Goal: Task Accomplishment & Management: Manage account settings

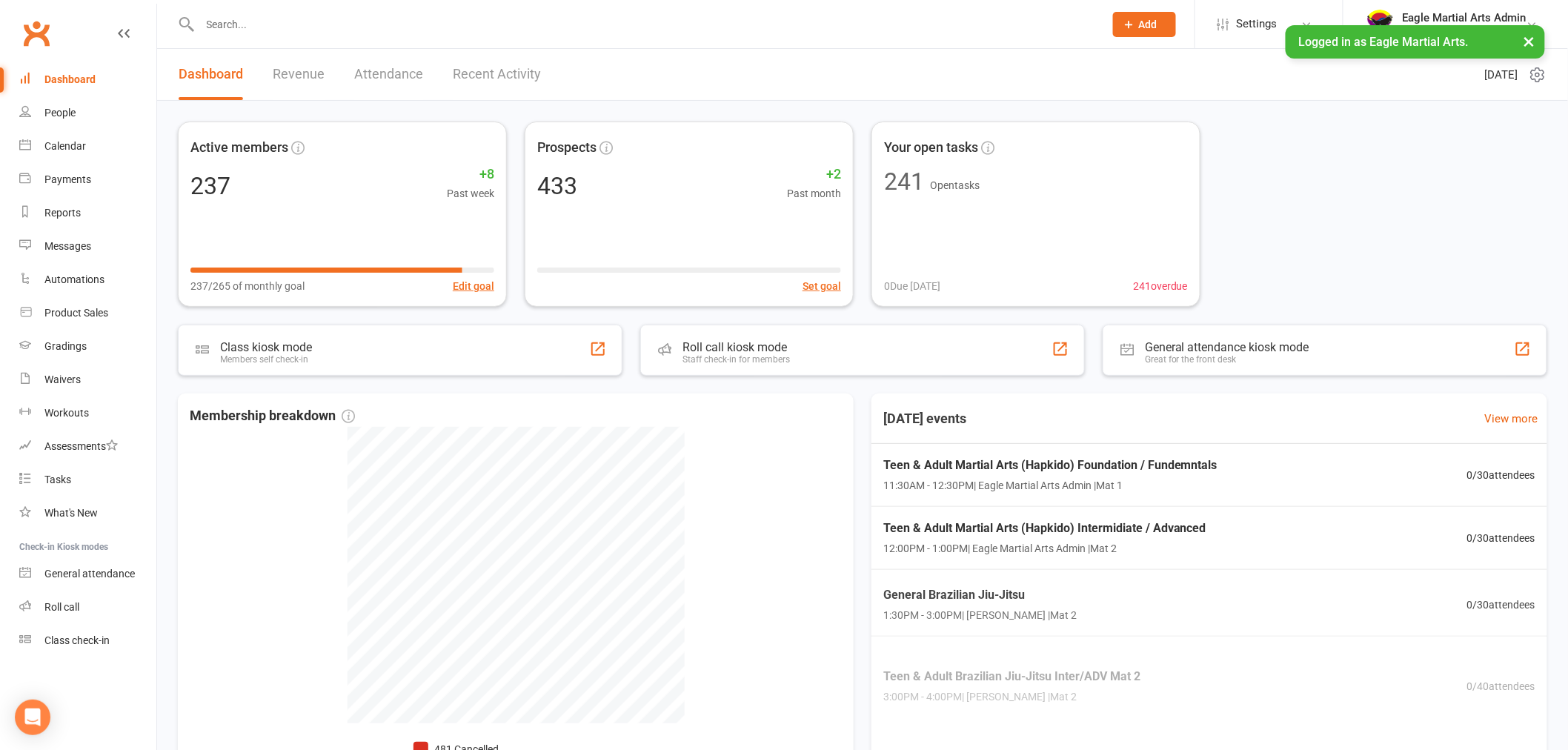
click at [247, 26] on input "text" at bounding box center [644, 23] width 898 height 21
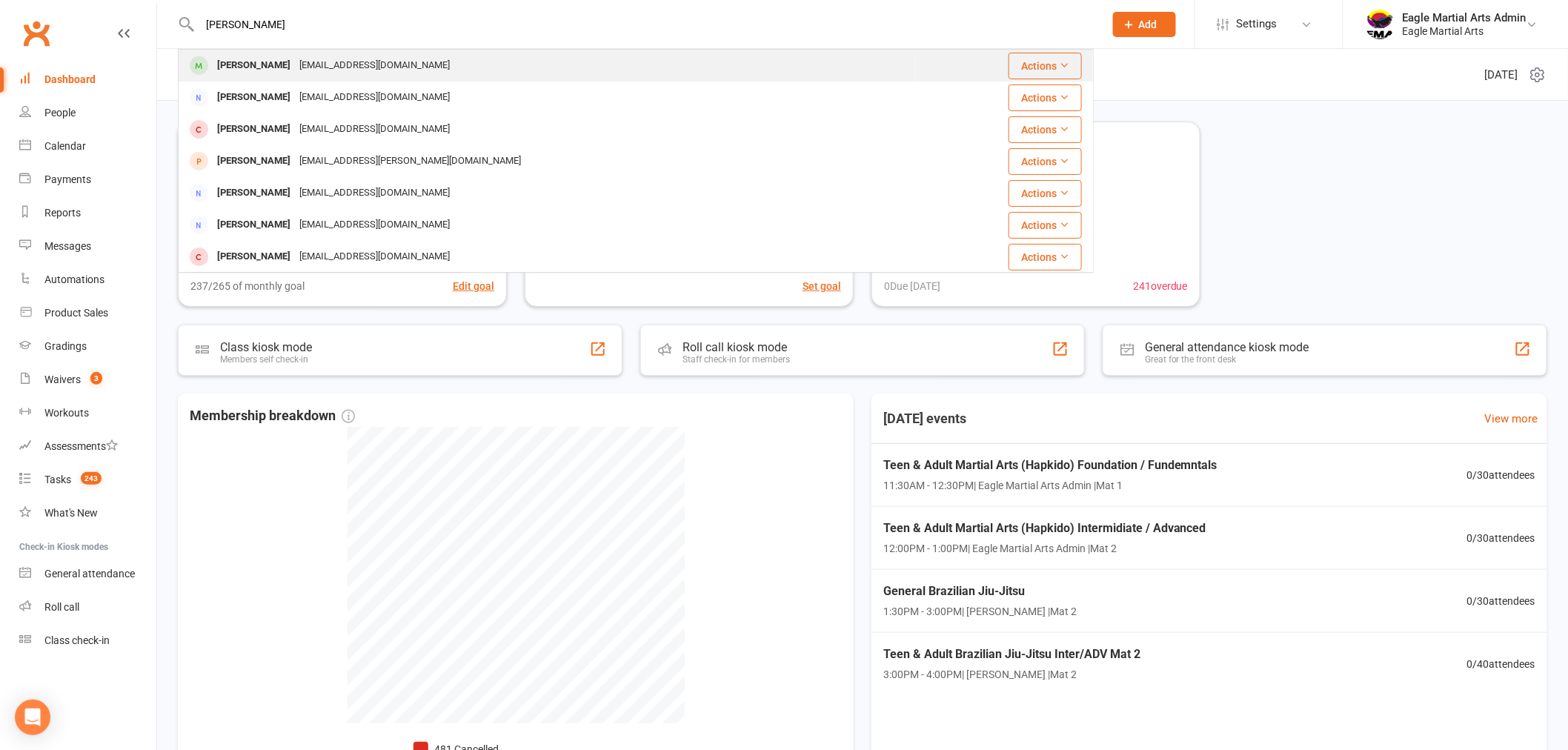
type input "rivas"
click at [238, 69] on div "Arielle Rivas" at bounding box center [254, 65] width 82 height 21
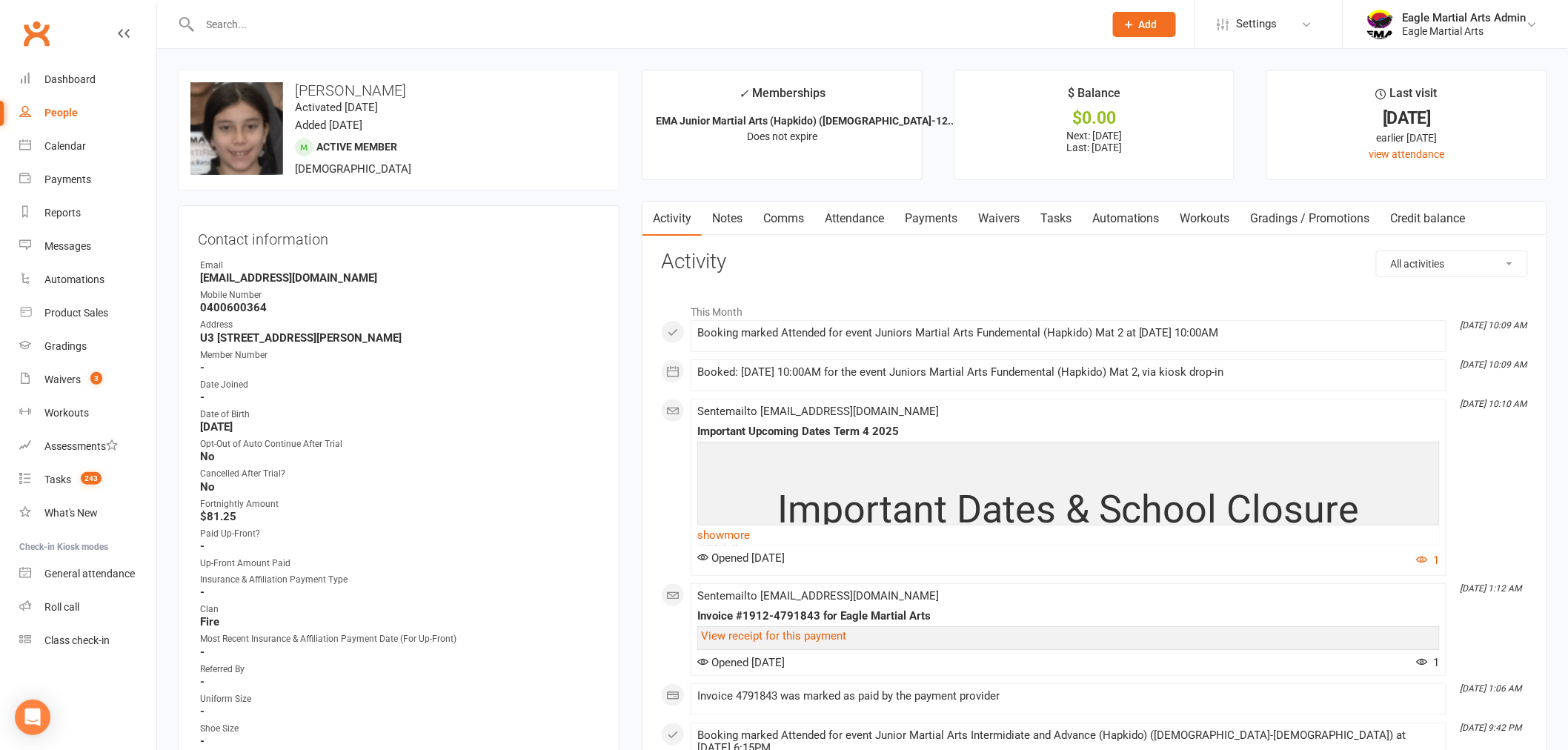
click at [930, 218] on link "Payments" at bounding box center [930, 218] width 73 height 34
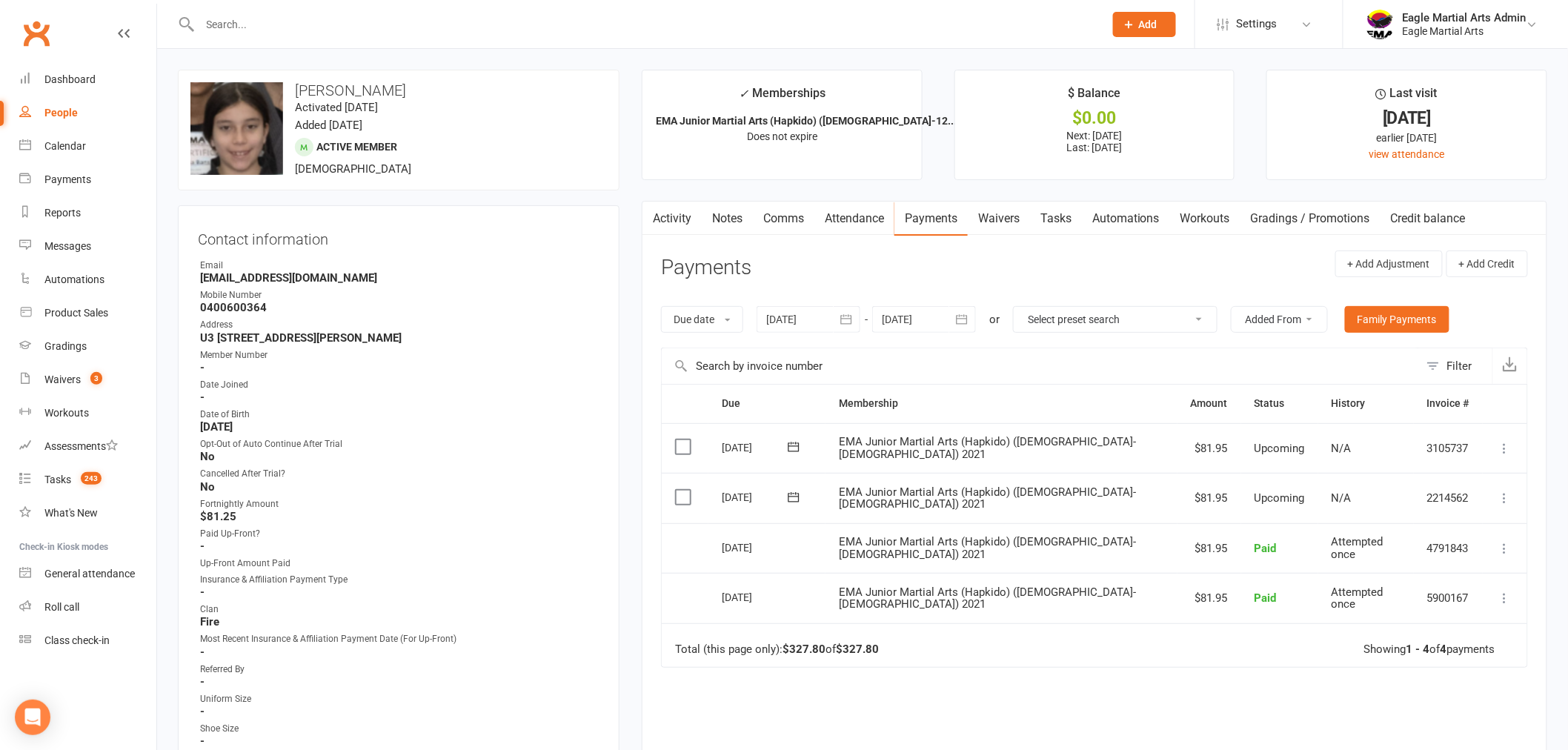
click at [257, 26] on input "text" at bounding box center [644, 23] width 898 height 21
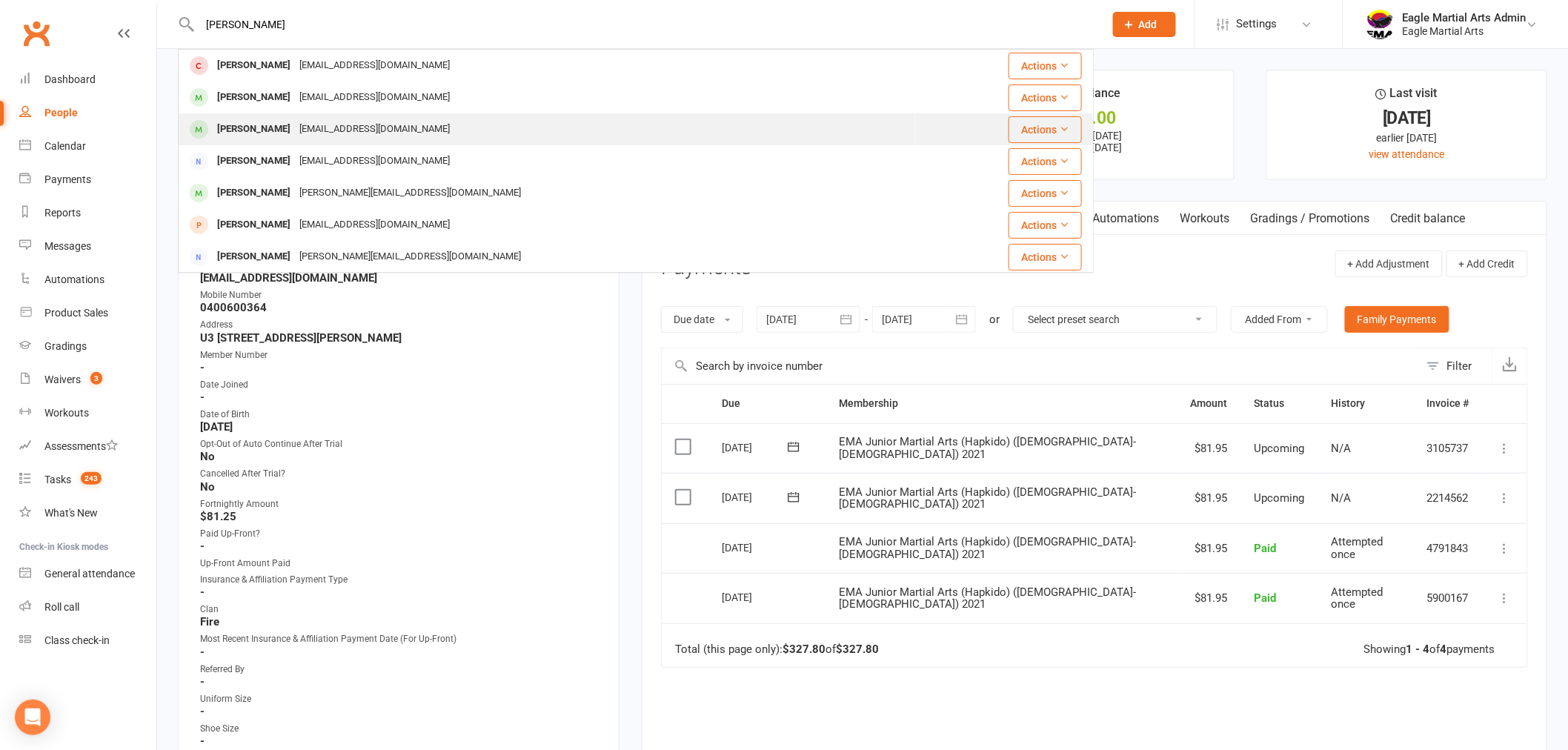
type input "chloe"
click at [261, 121] on div "[PERSON_NAME]" at bounding box center [254, 129] width 82 height 21
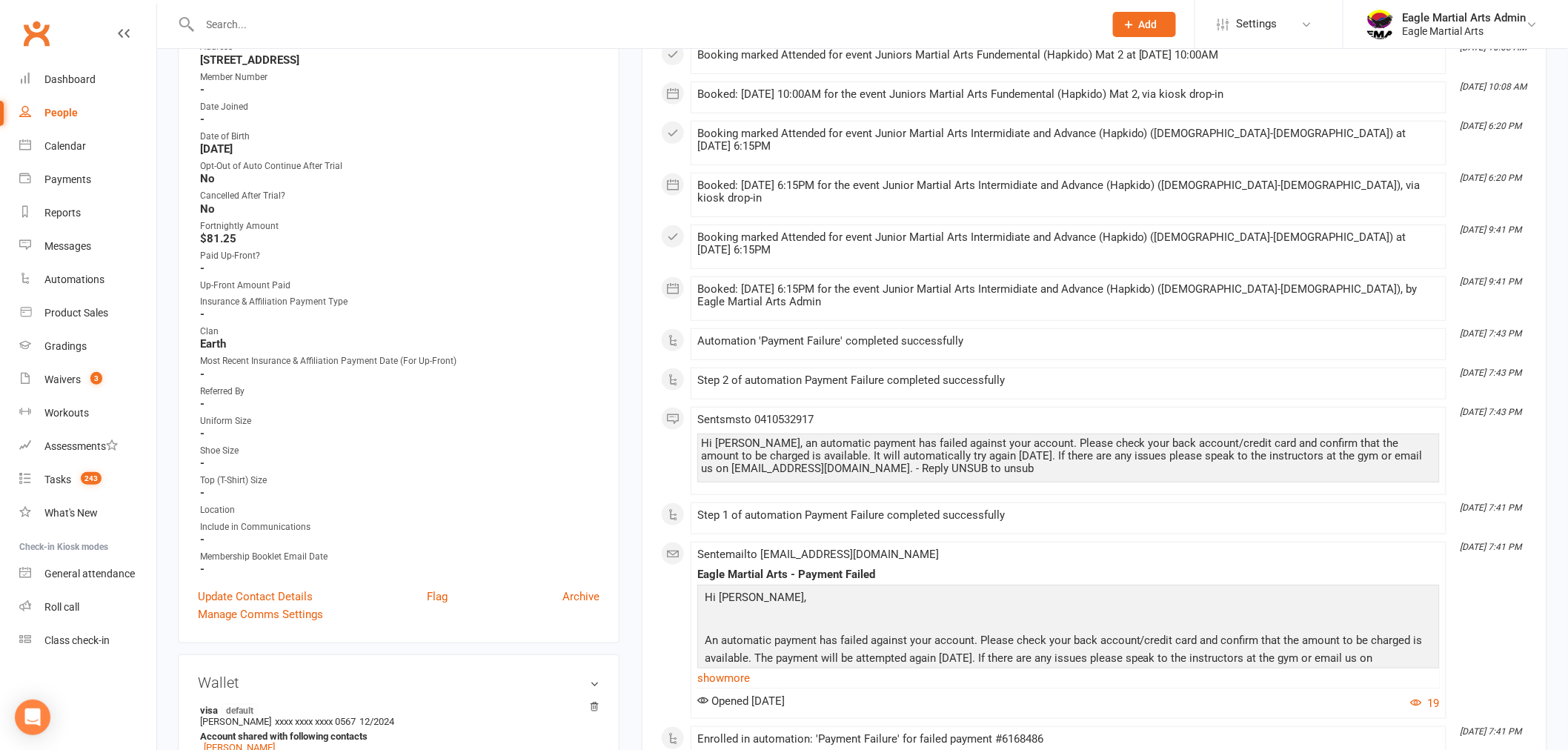
scroll to position [329, 0]
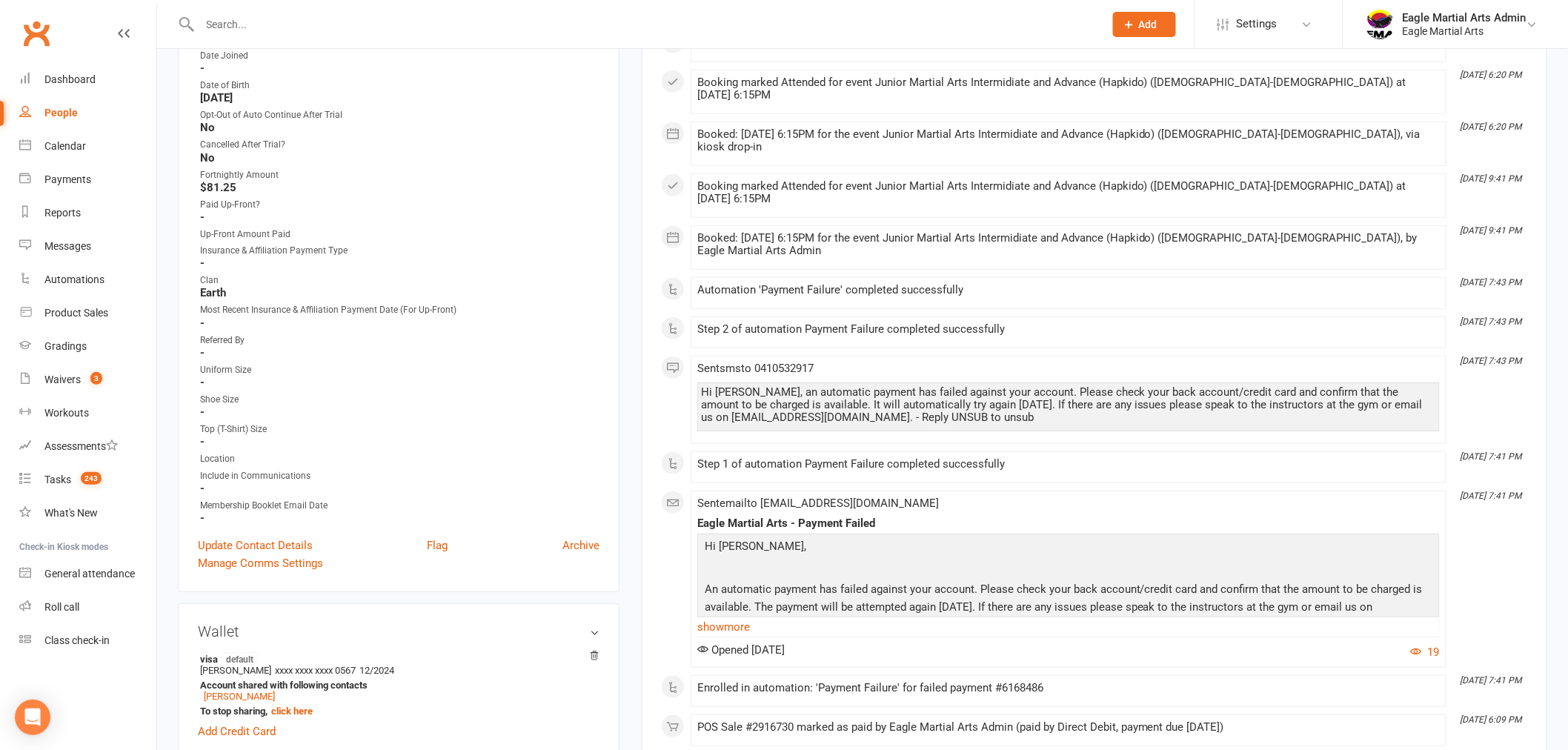
click at [737, 589] on div "Sent email to marycruz3120@yahoo.com Eagle Martial Arts - Payment Failed Hi Chl…" at bounding box center [1068, 579] width 742 height 164
click at [739, 616] on link "show more" at bounding box center [1068, 626] width 742 height 21
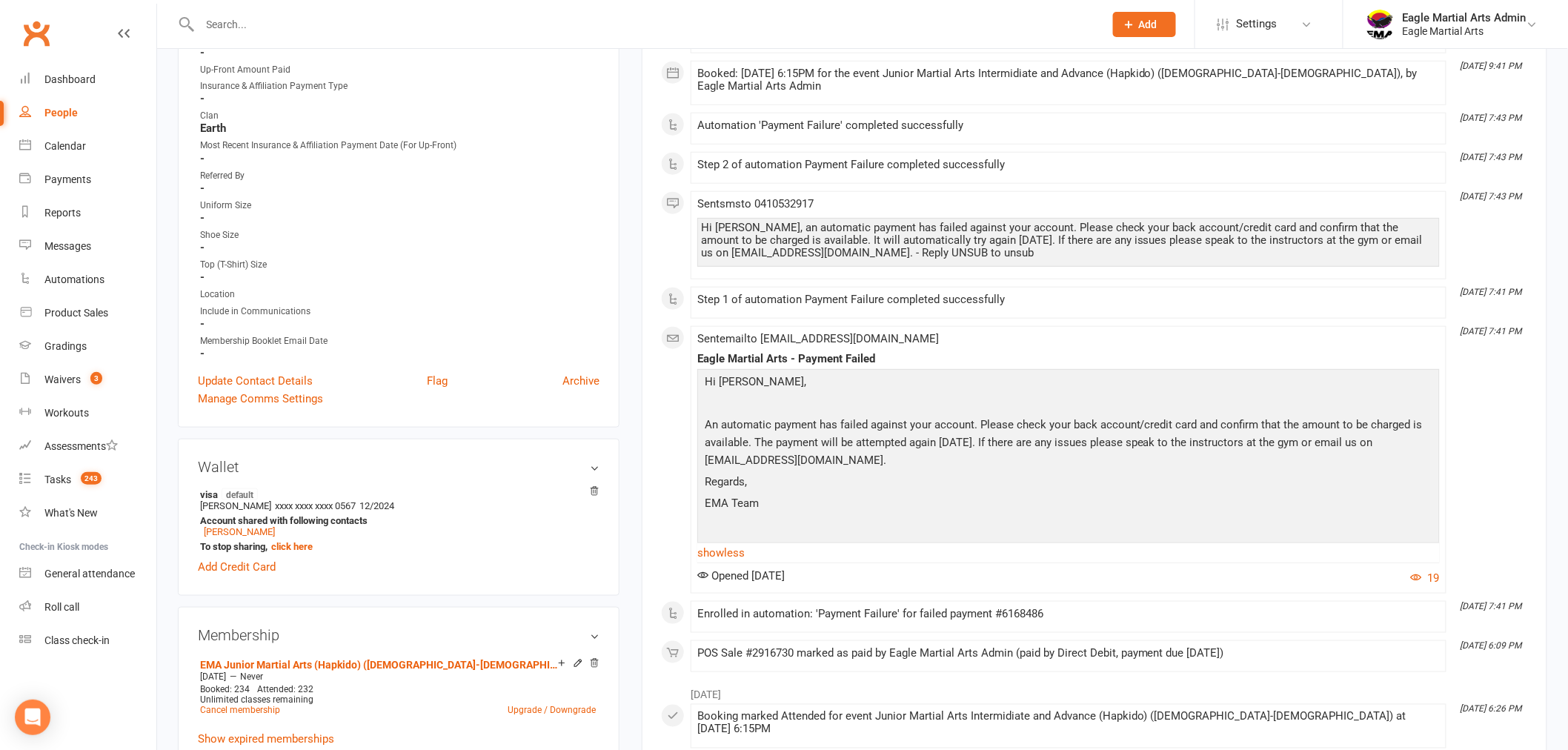
scroll to position [576, 0]
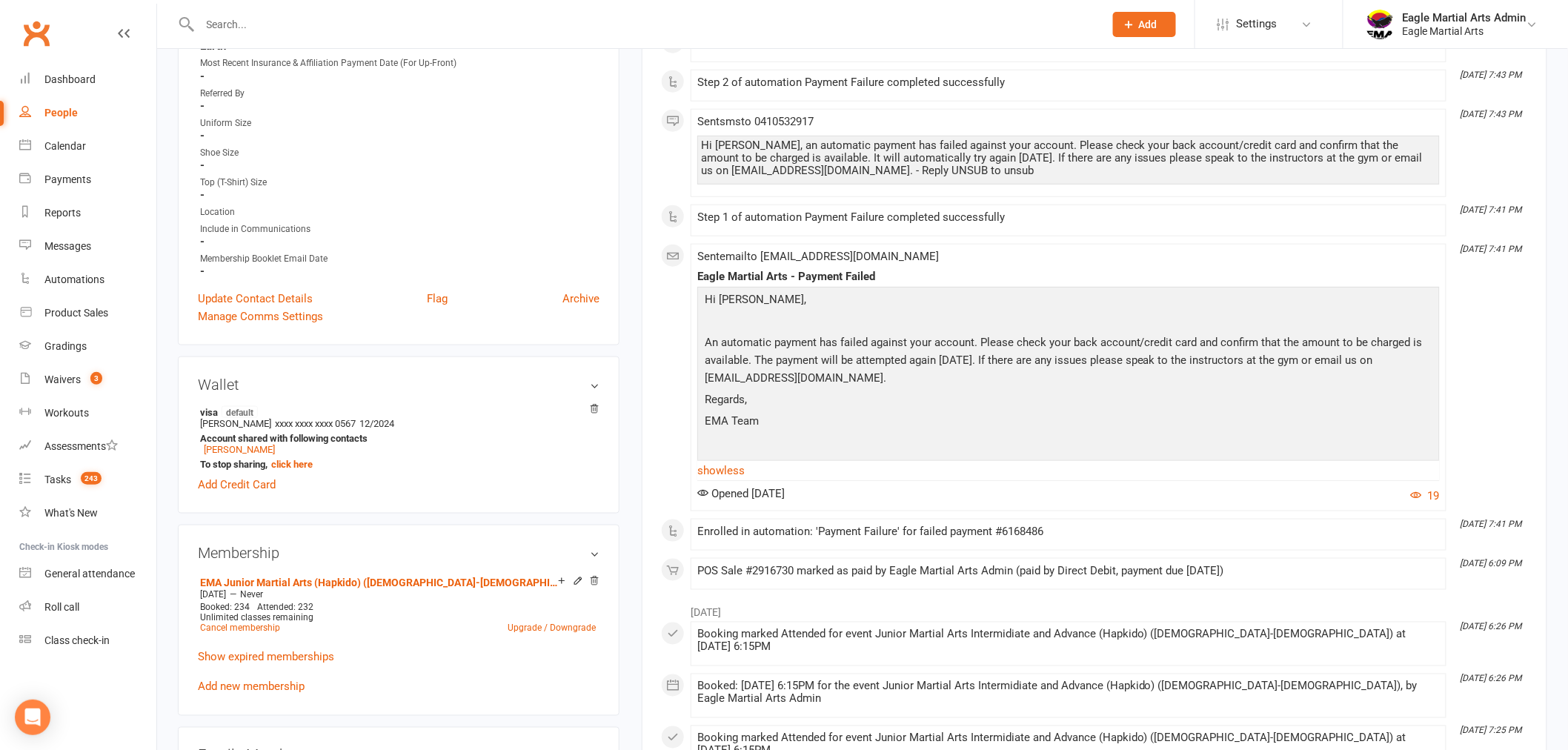
click at [1050, 525] on div "Enrolled in automation: 'Payment Failure' for failed payment #6168486" at bounding box center [1068, 531] width 742 height 13
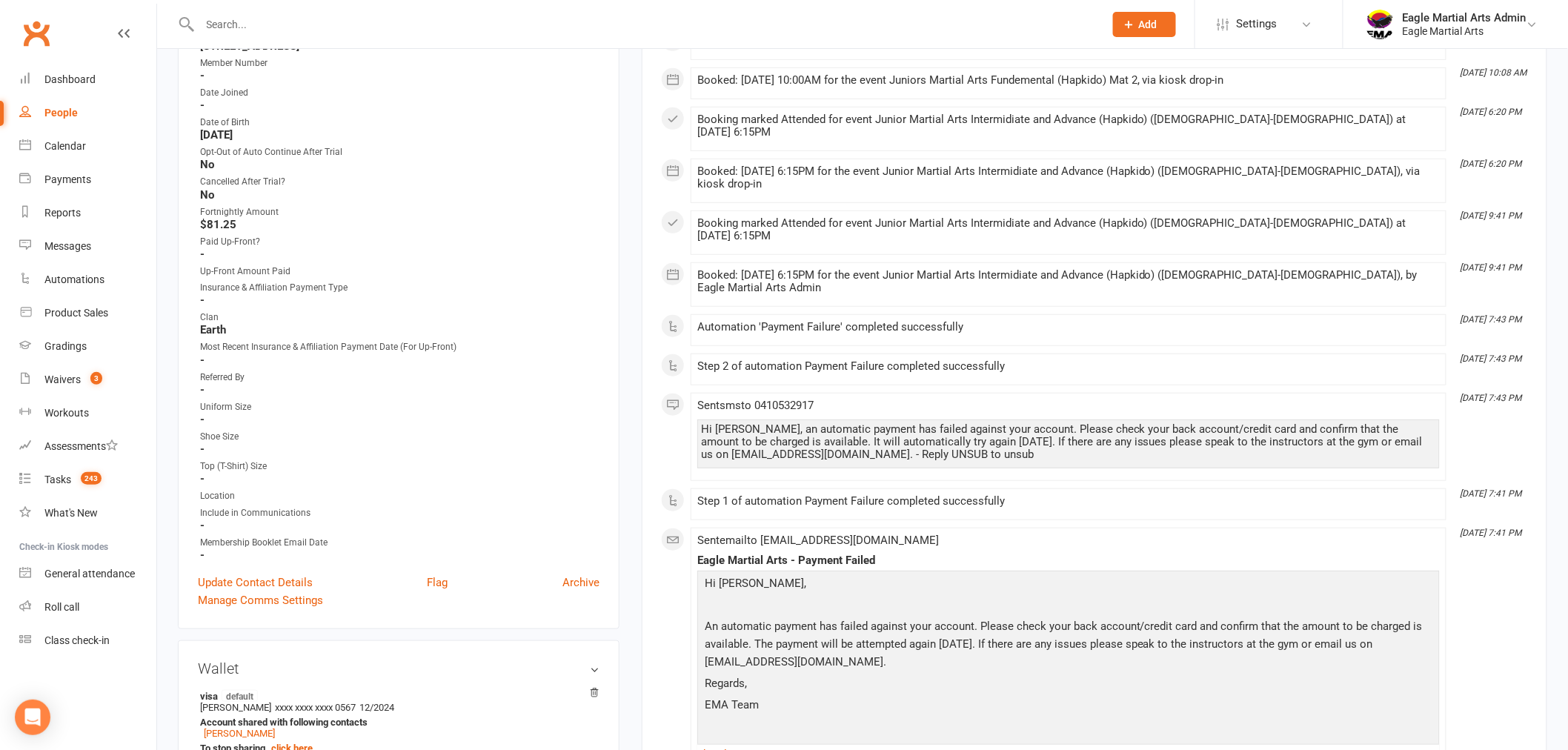
scroll to position [0, 0]
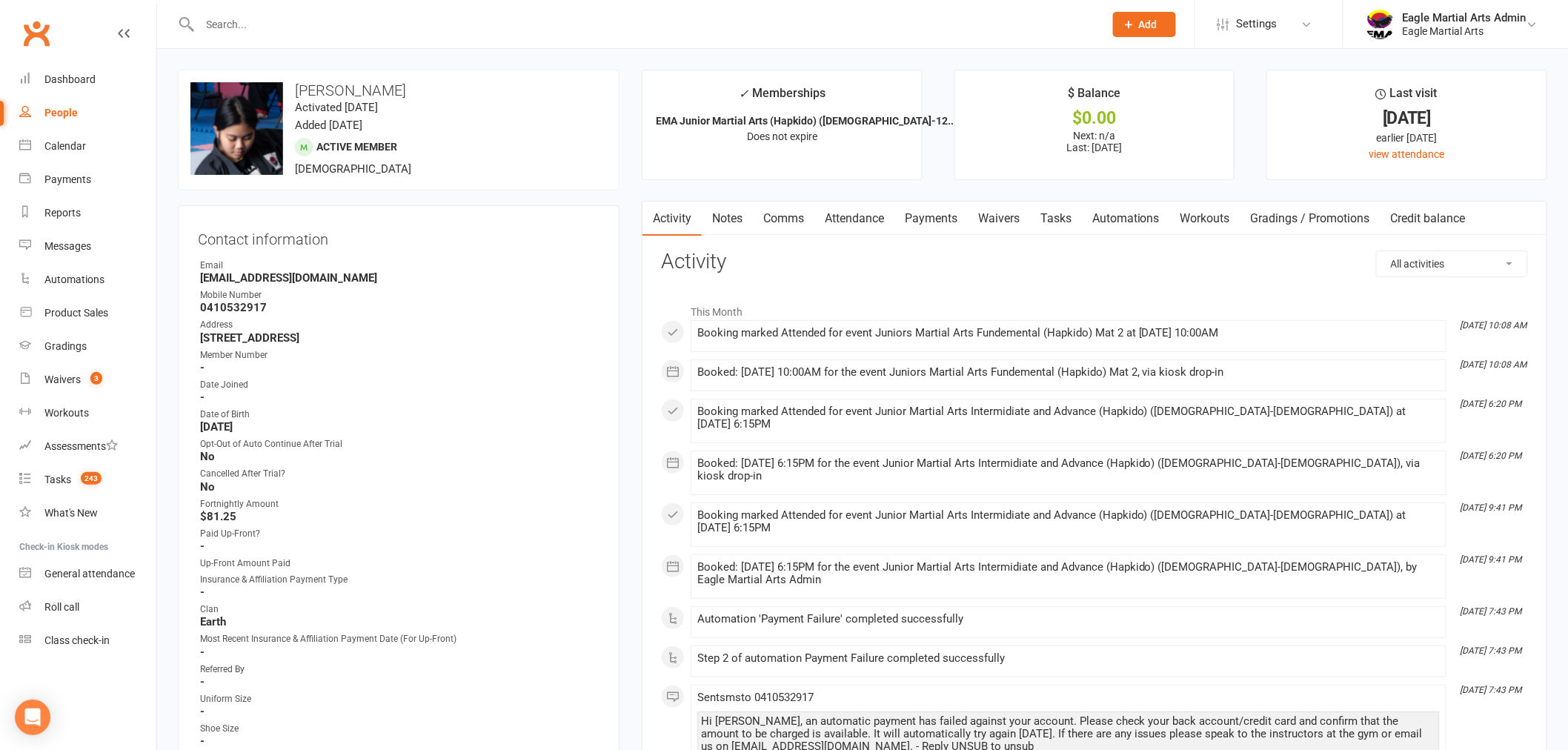
drag, startPoint x: 295, startPoint y: 16, endPoint x: 258, endPoint y: 10, distance: 37.5
click at [258, 10] on div at bounding box center [636, 23] width 916 height 48
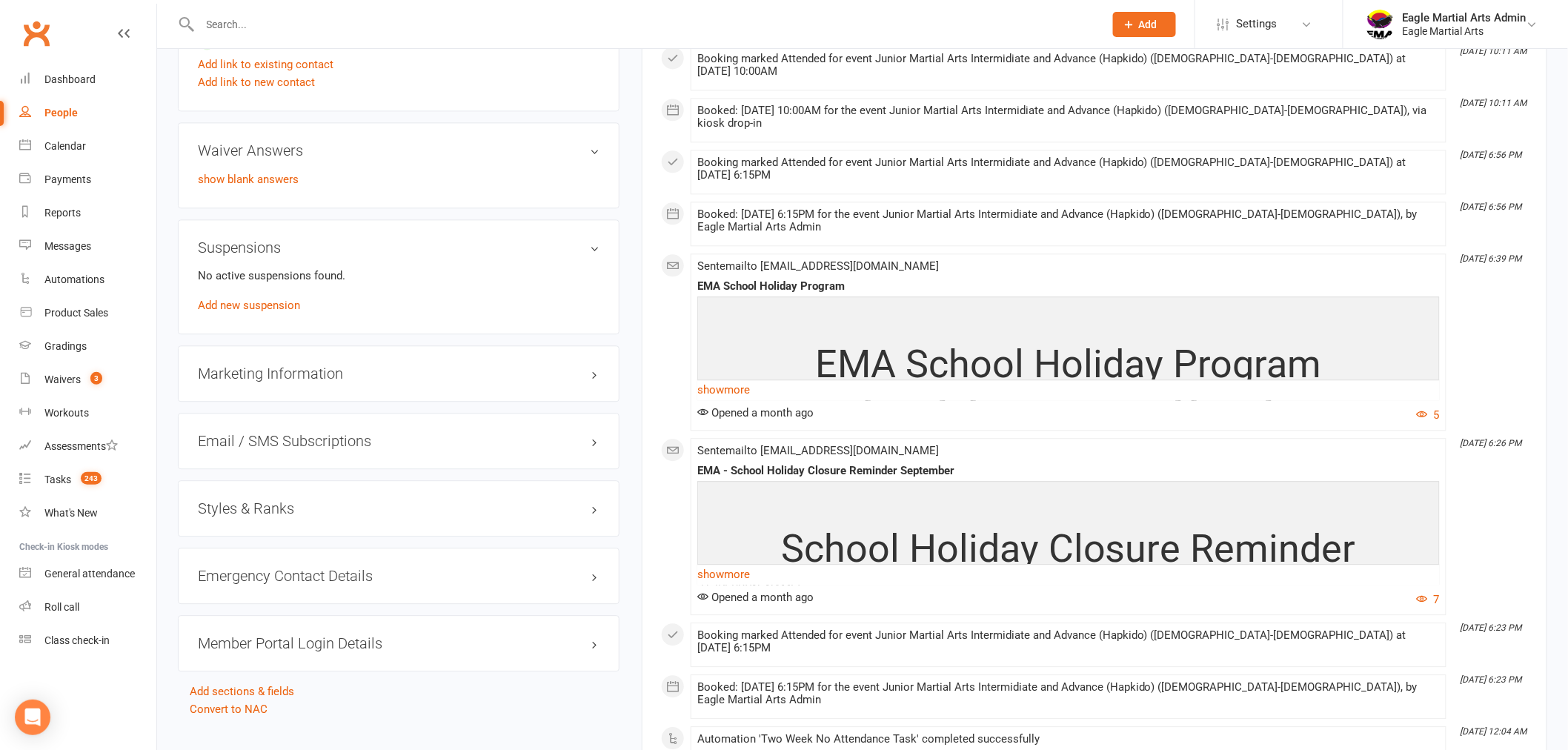
scroll to position [1152, 0]
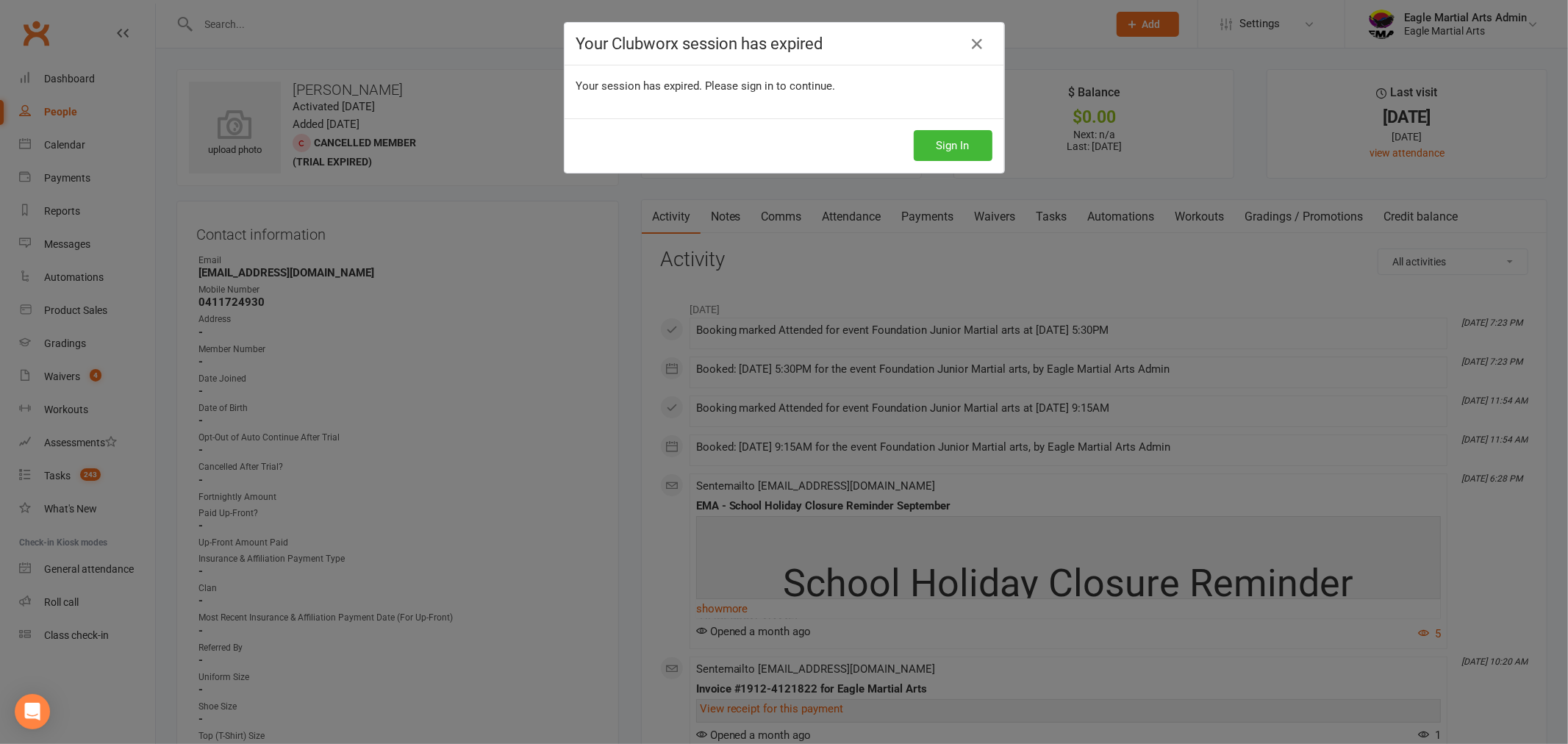
click at [94, 29] on div "Your Clubworx session has expired Your session has expired. Please sign in to c…" at bounding box center [784, 372] width 1568 height 744
click at [971, 45] on icon at bounding box center [977, 44] width 17 height 17
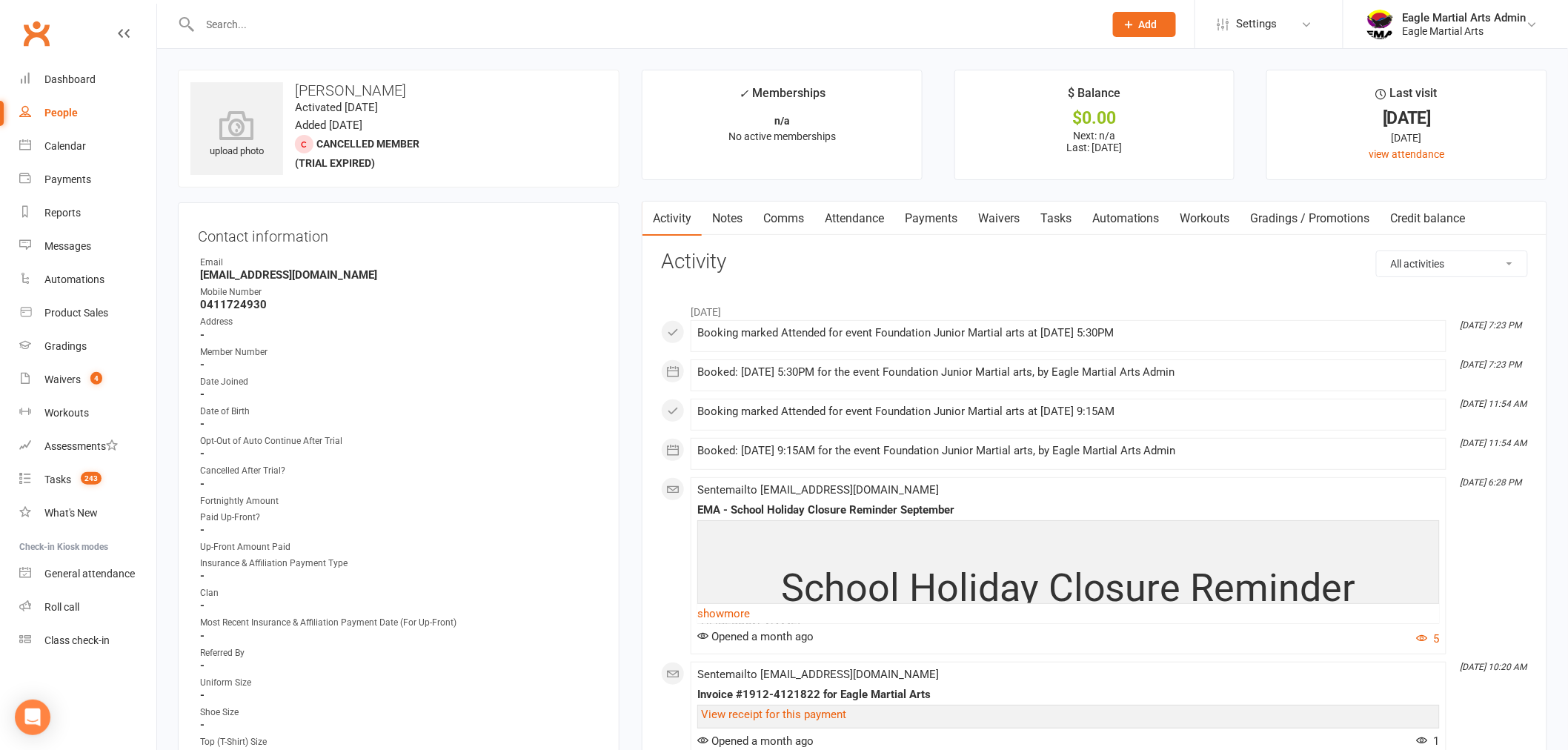
click at [292, 17] on input "text" at bounding box center [644, 23] width 898 height 21
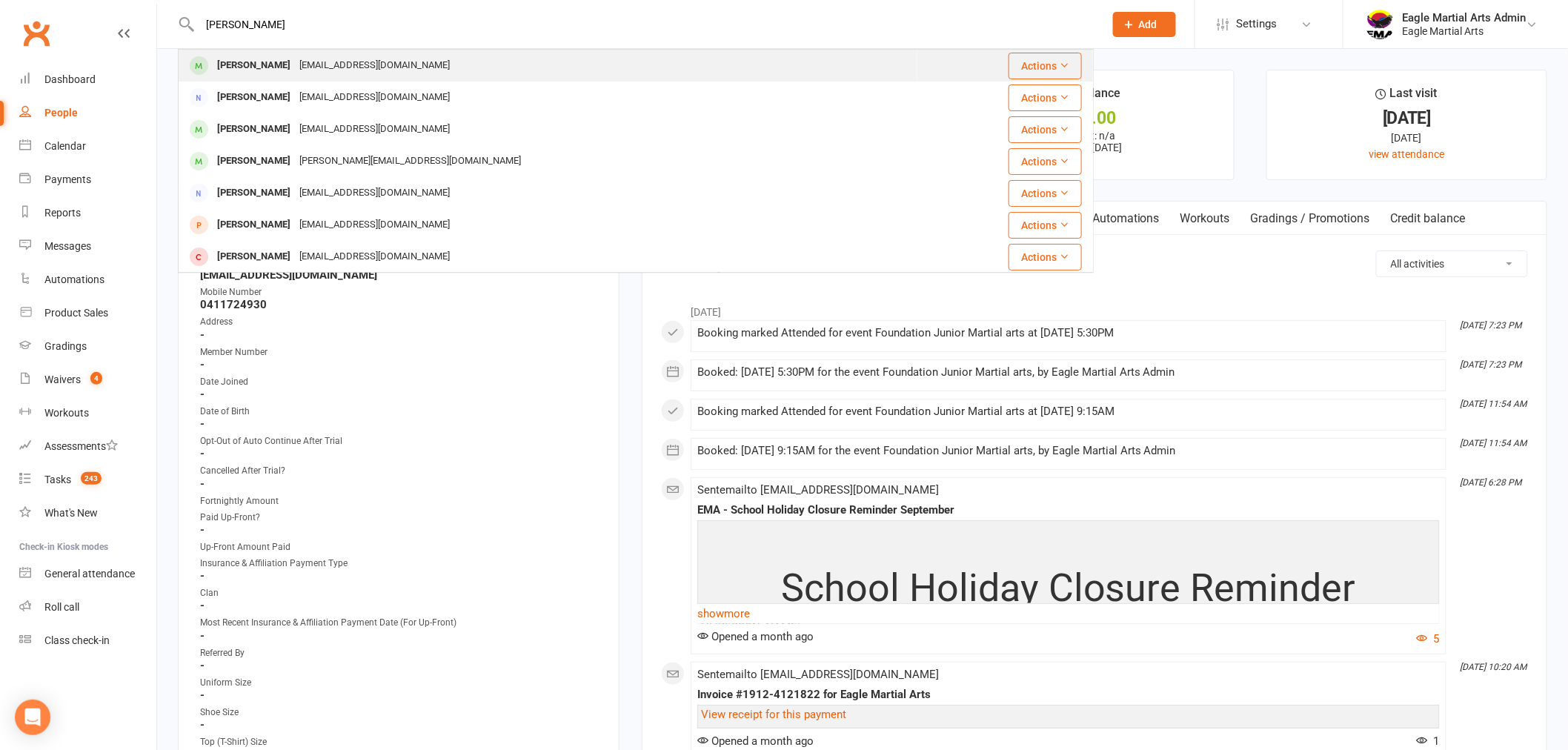
type input "allan"
click at [245, 69] on div "[PERSON_NAME]" at bounding box center [254, 65] width 82 height 21
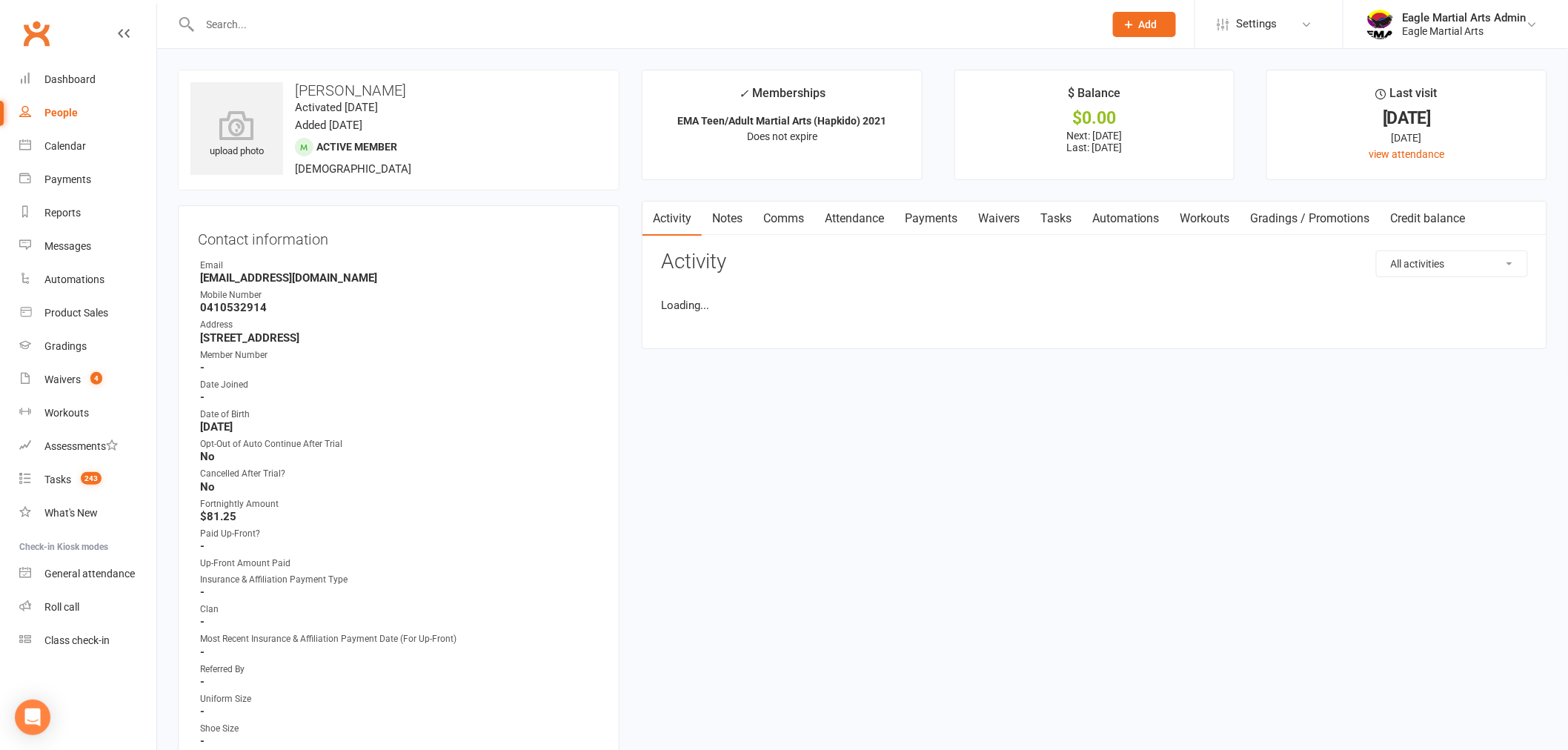
click at [951, 217] on link "Payments" at bounding box center [930, 218] width 73 height 34
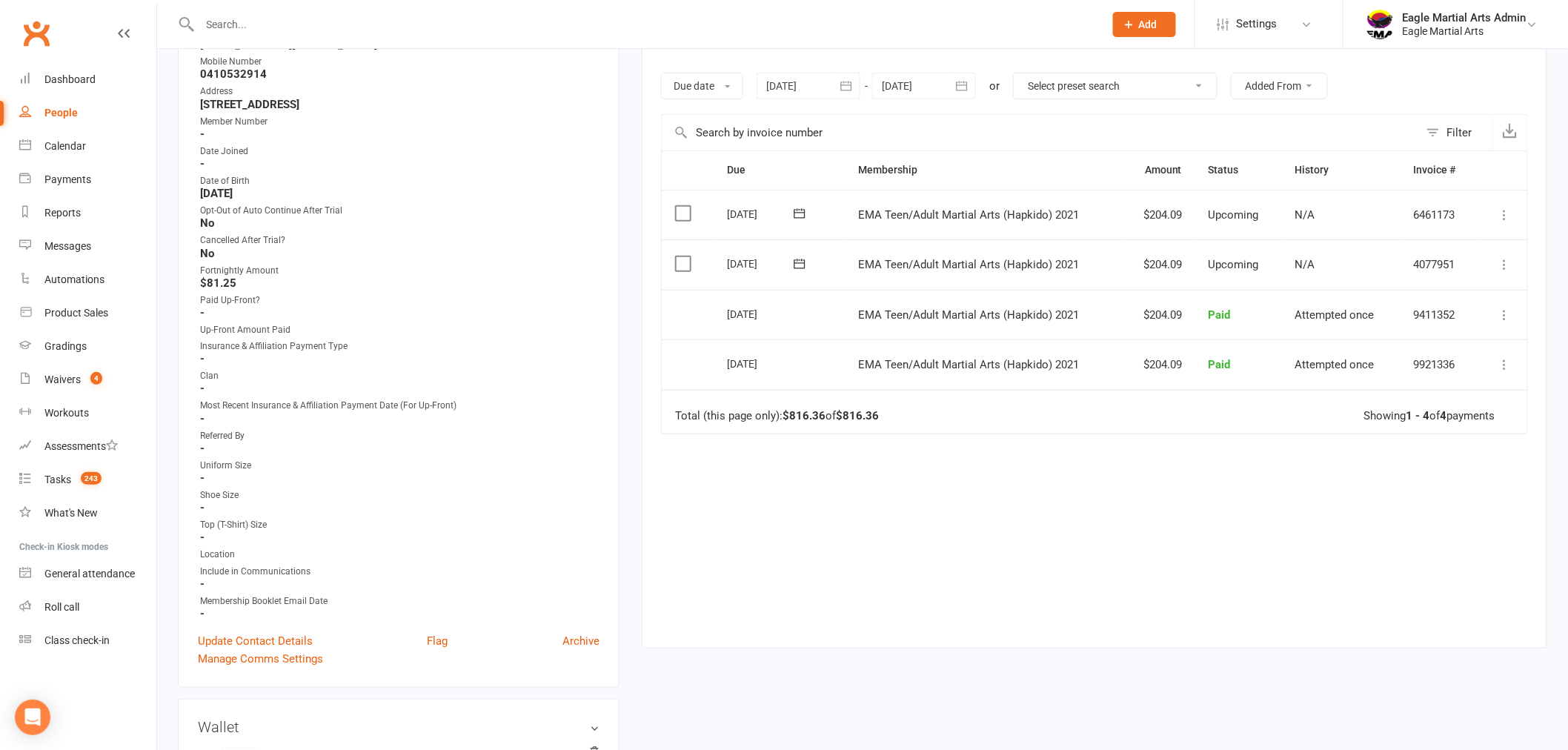
scroll to position [411, 0]
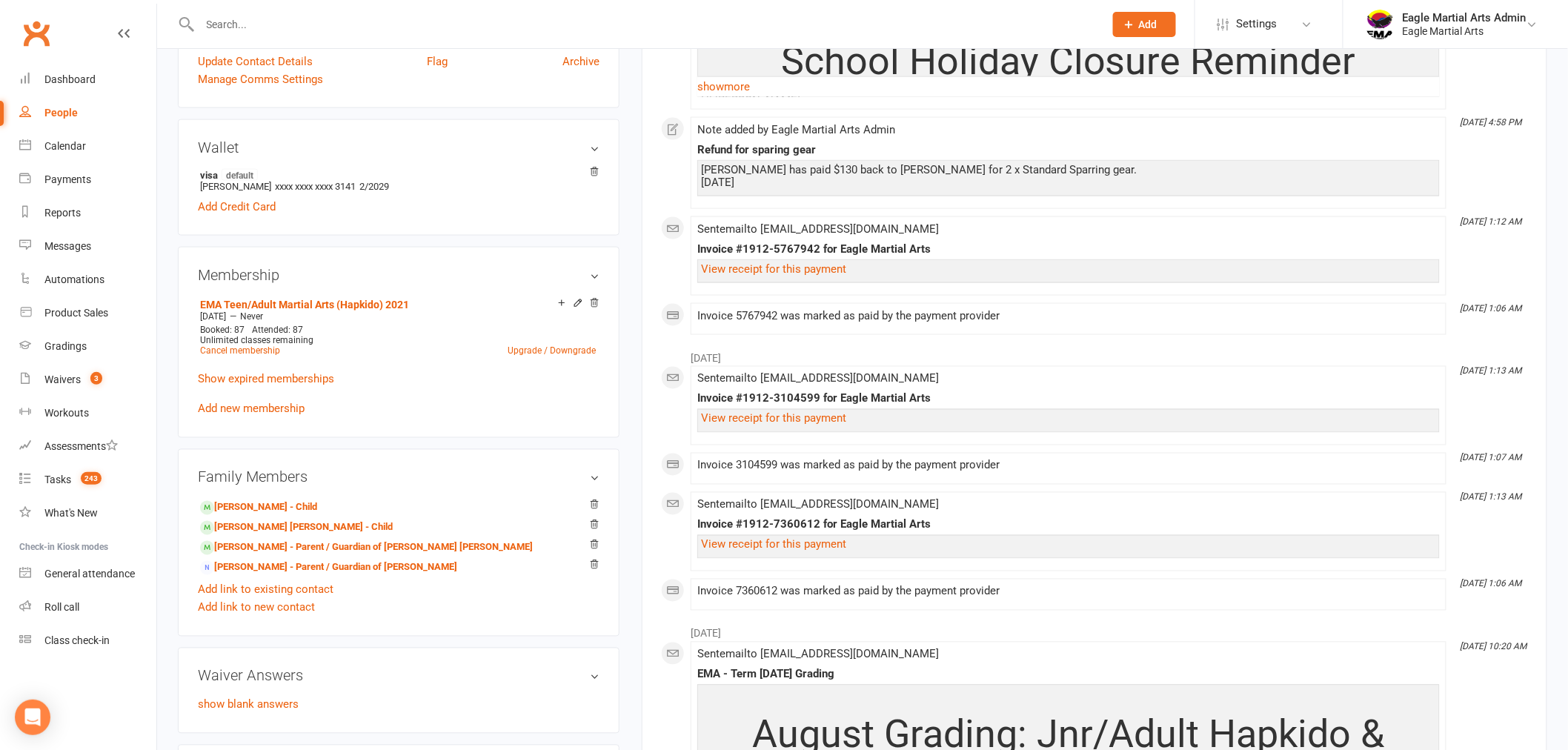
scroll to position [1070, 0]
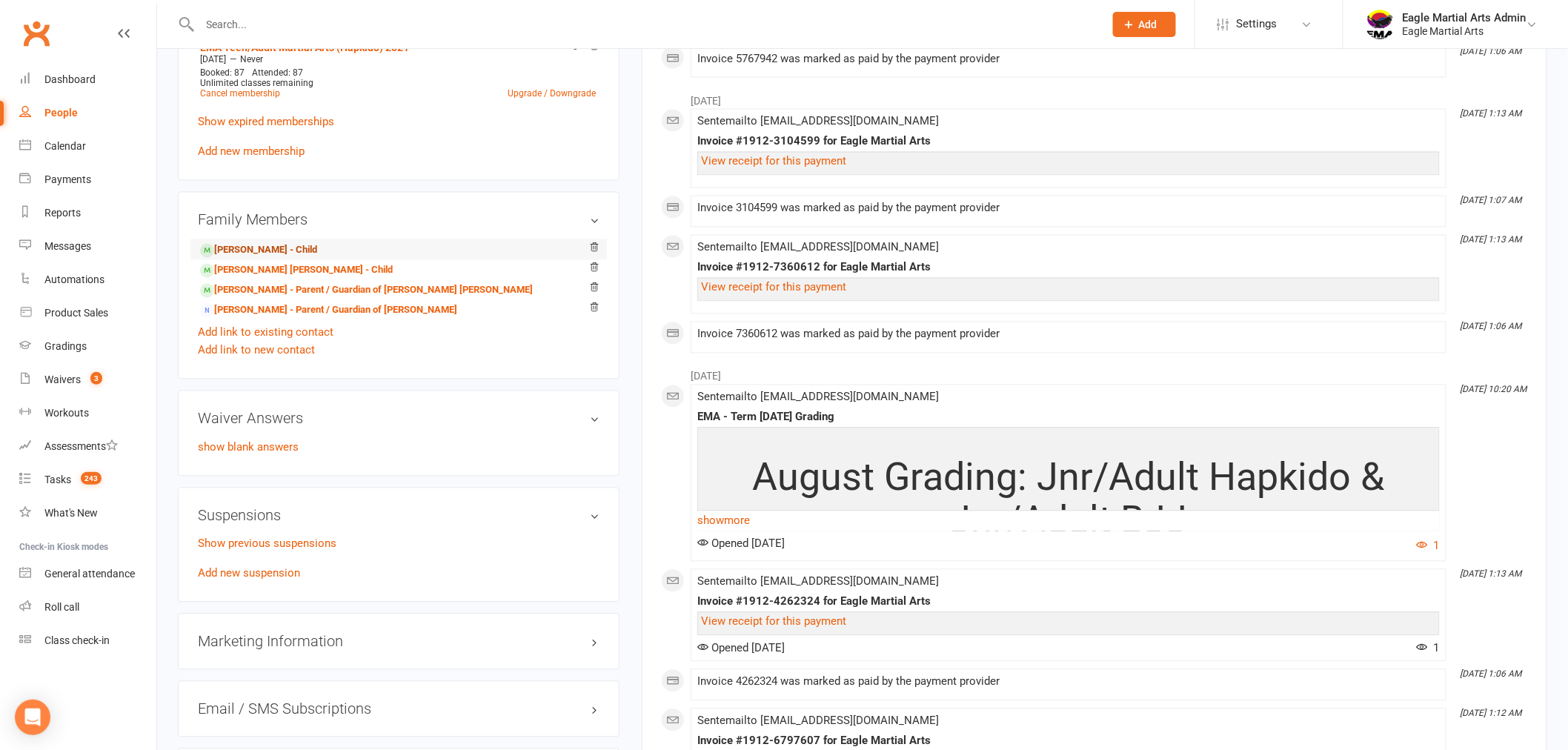
click at [244, 248] on link "[PERSON_NAME] - Child" at bounding box center [259, 251] width 117 height 16
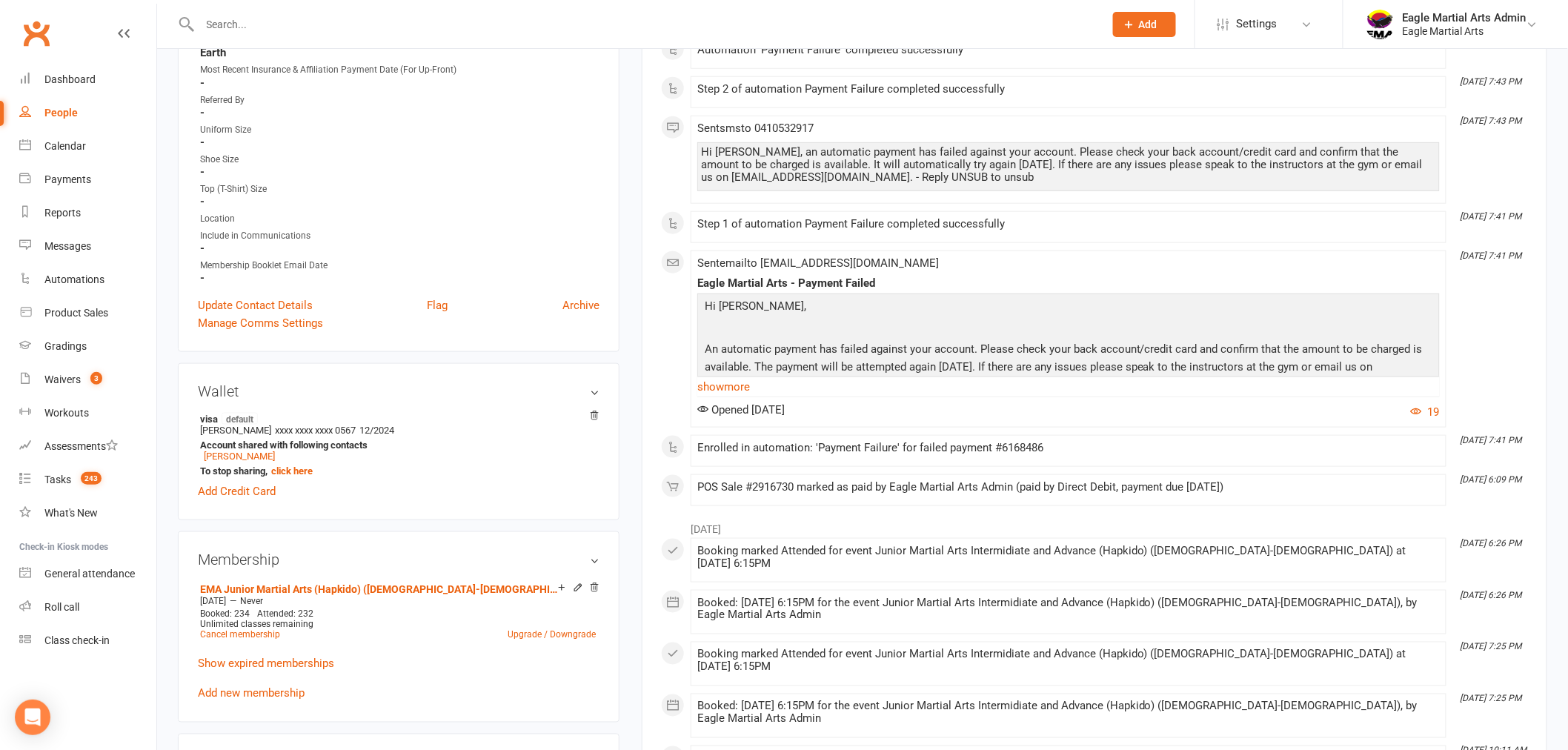
scroll to position [576, 0]
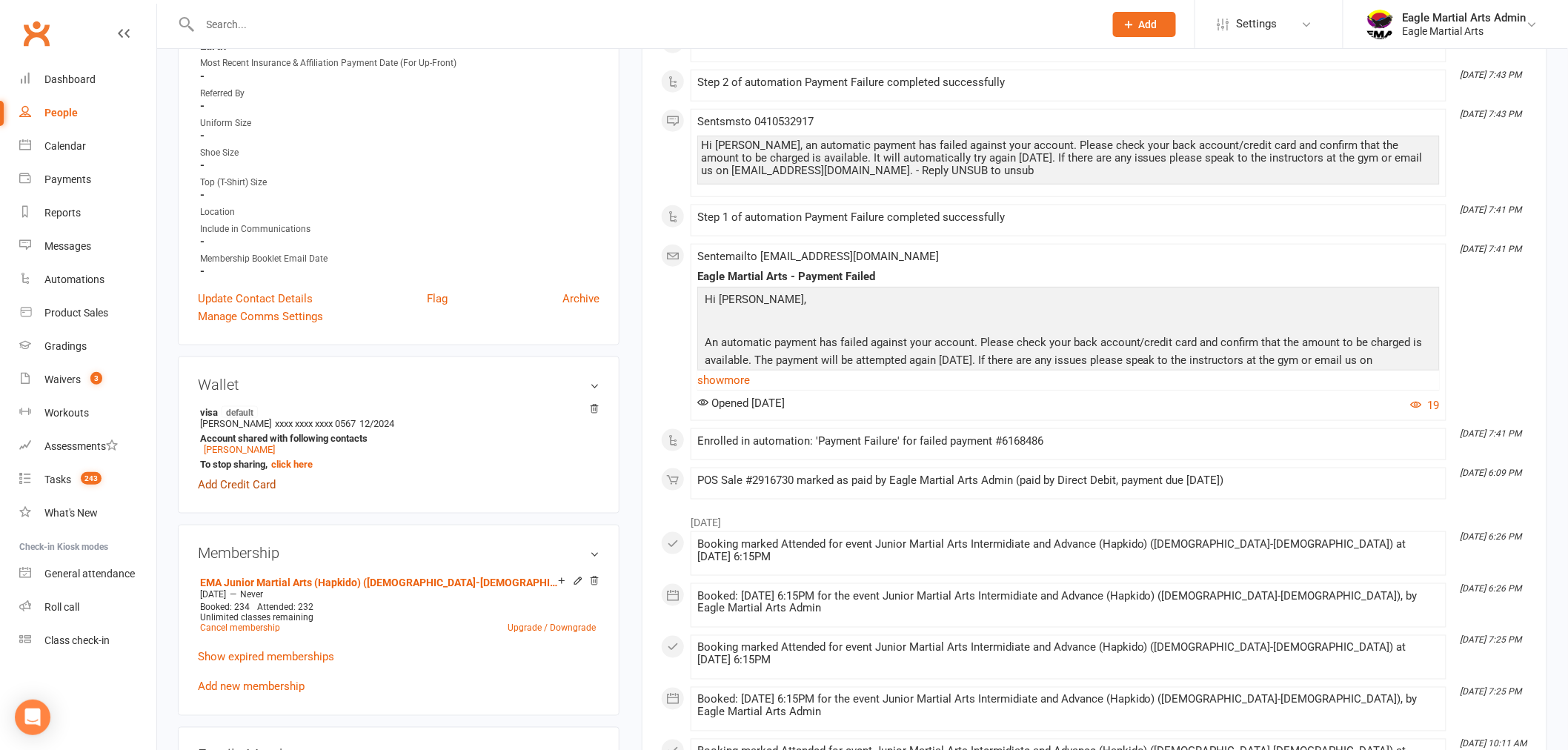
click at [247, 484] on link "Add Credit Card" at bounding box center [237, 484] width 78 height 18
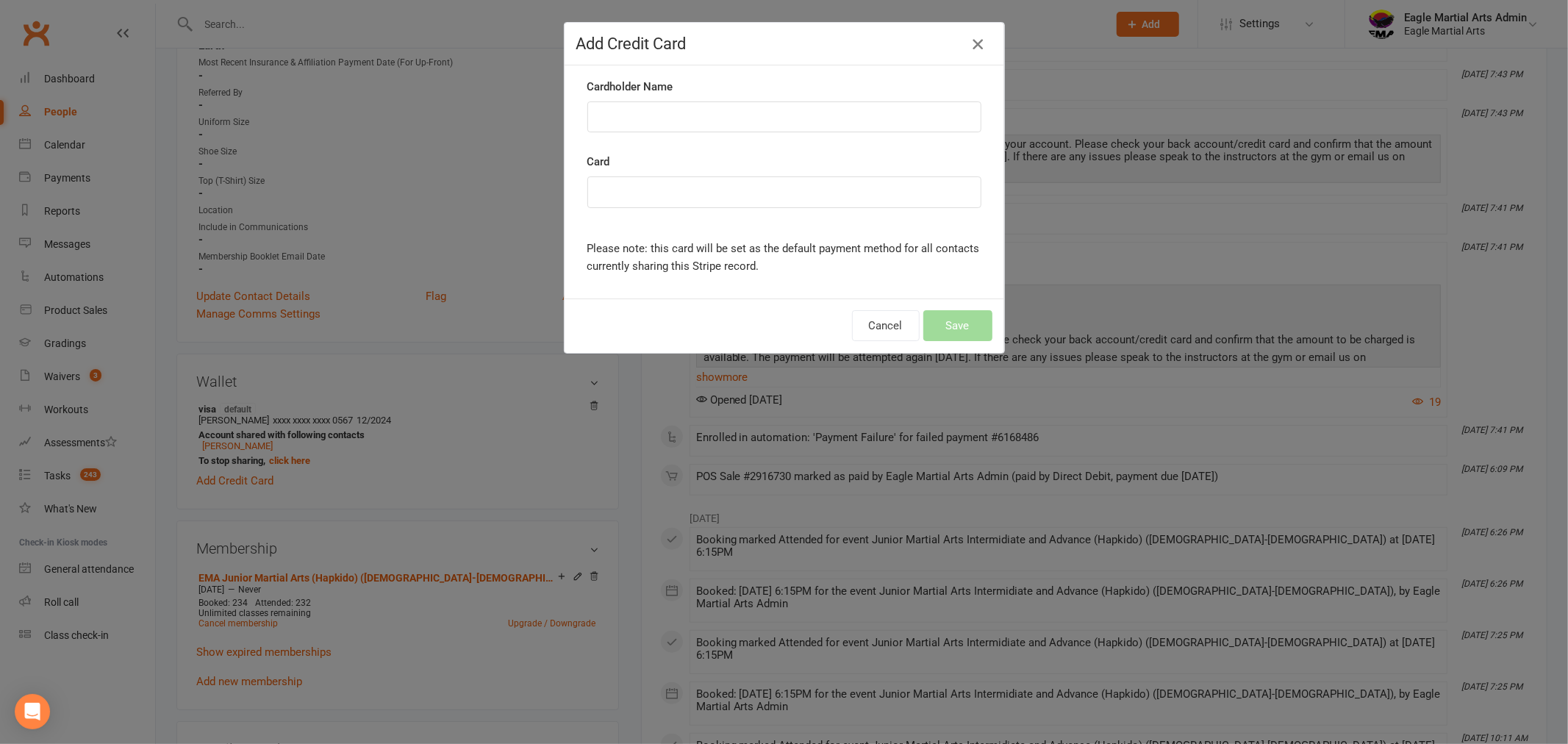
click at [970, 37] on icon "button" at bounding box center [977, 44] width 17 height 17
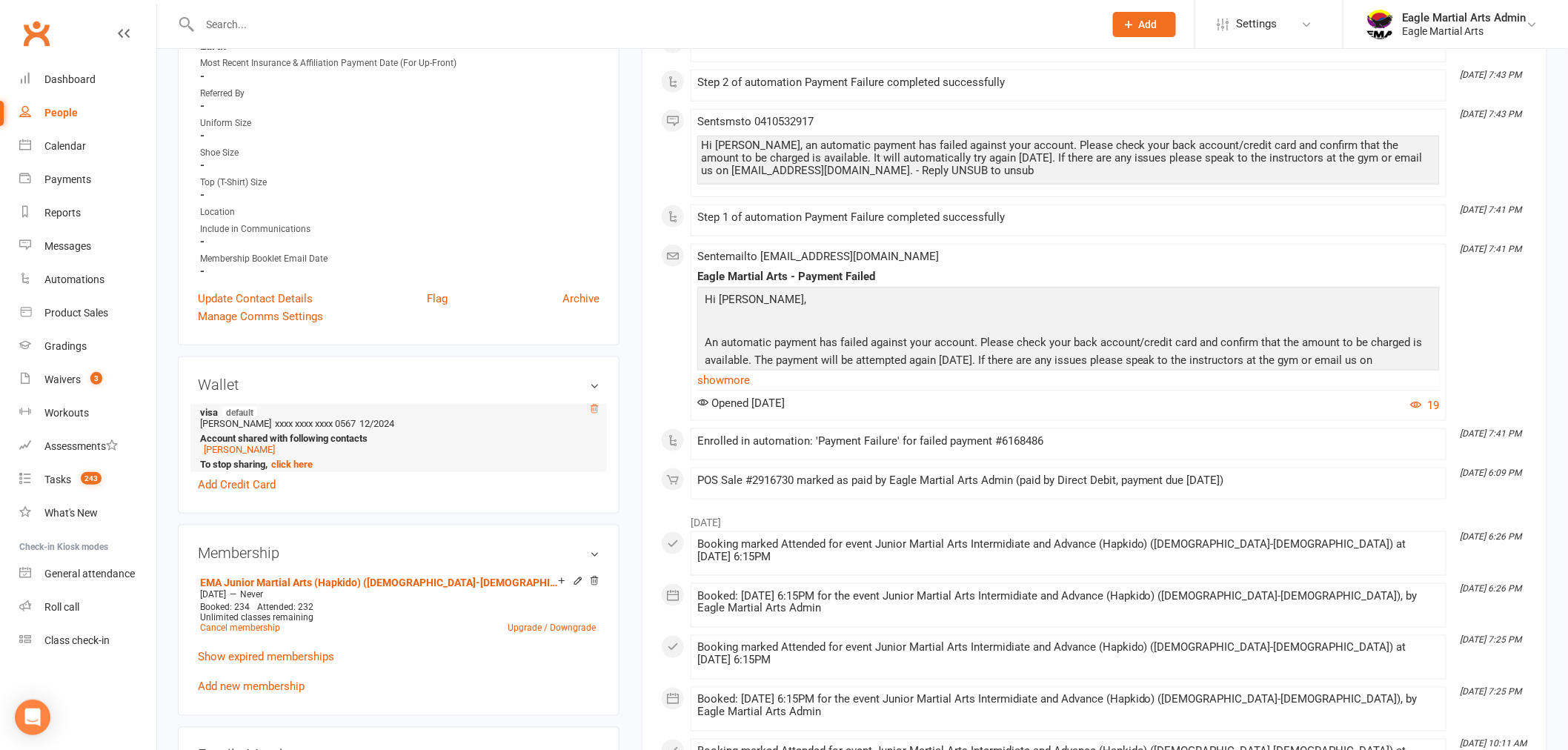
click at [595, 404] on icon at bounding box center [594, 409] width 11 height 11
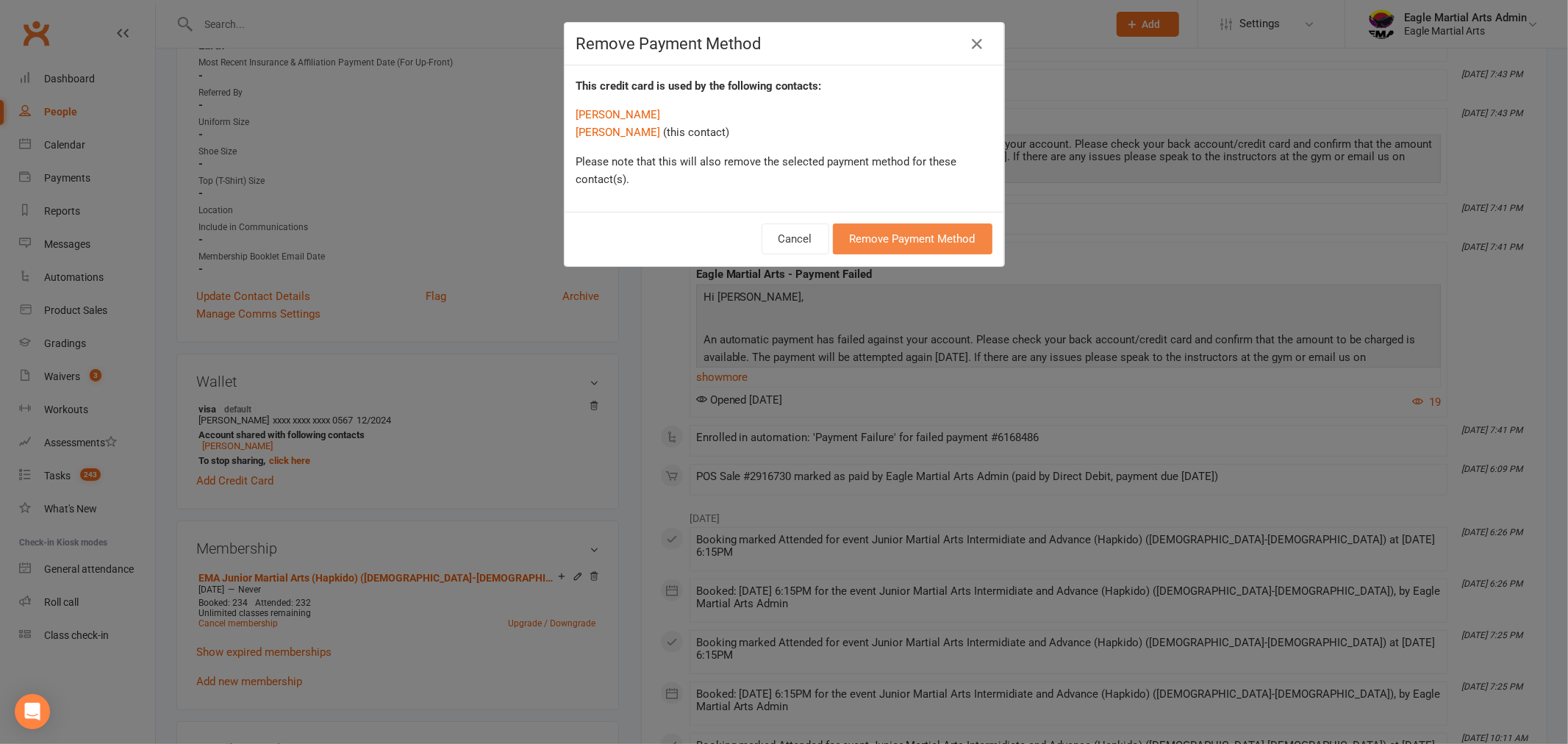
click at [885, 243] on button "Remove Payment Method" at bounding box center [912, 239] width 160 height 31
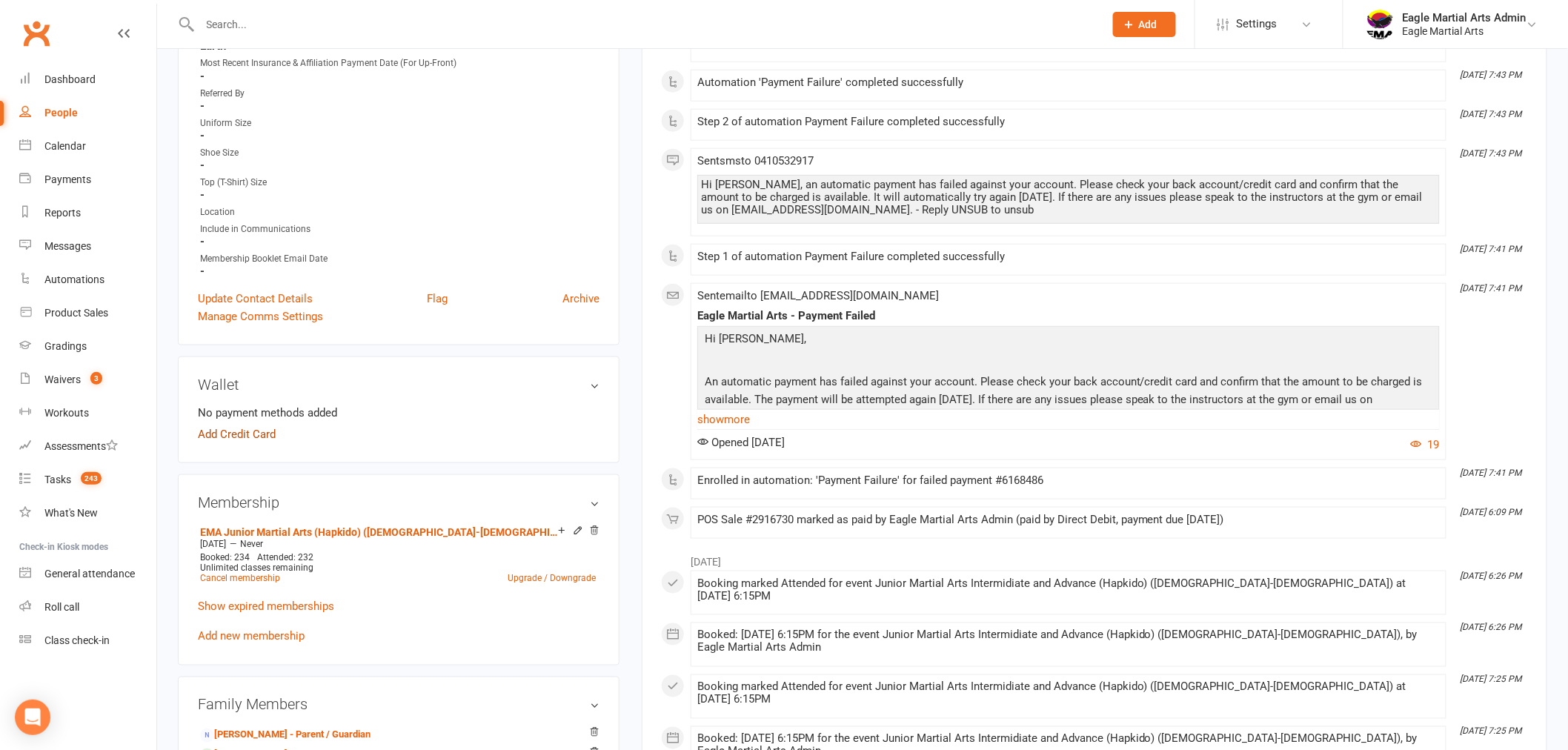
click at [250, 429] on link "Add Credit Card" at bounding box center [237, 435] width 78 height 18
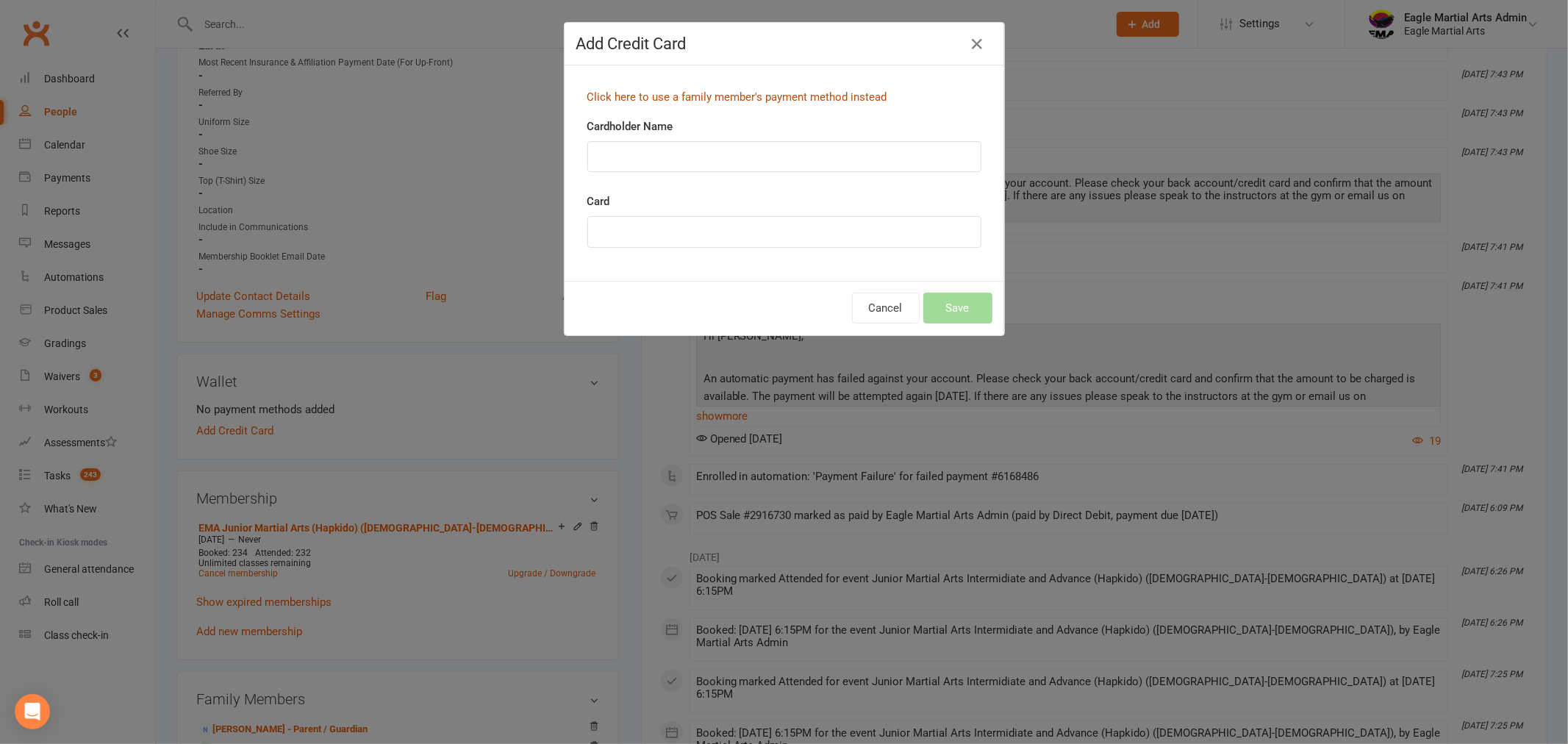
click at [650, 94] on link "Click here to use a family member's payment method instead" at bounding box center [737, 97] width 300 height 14
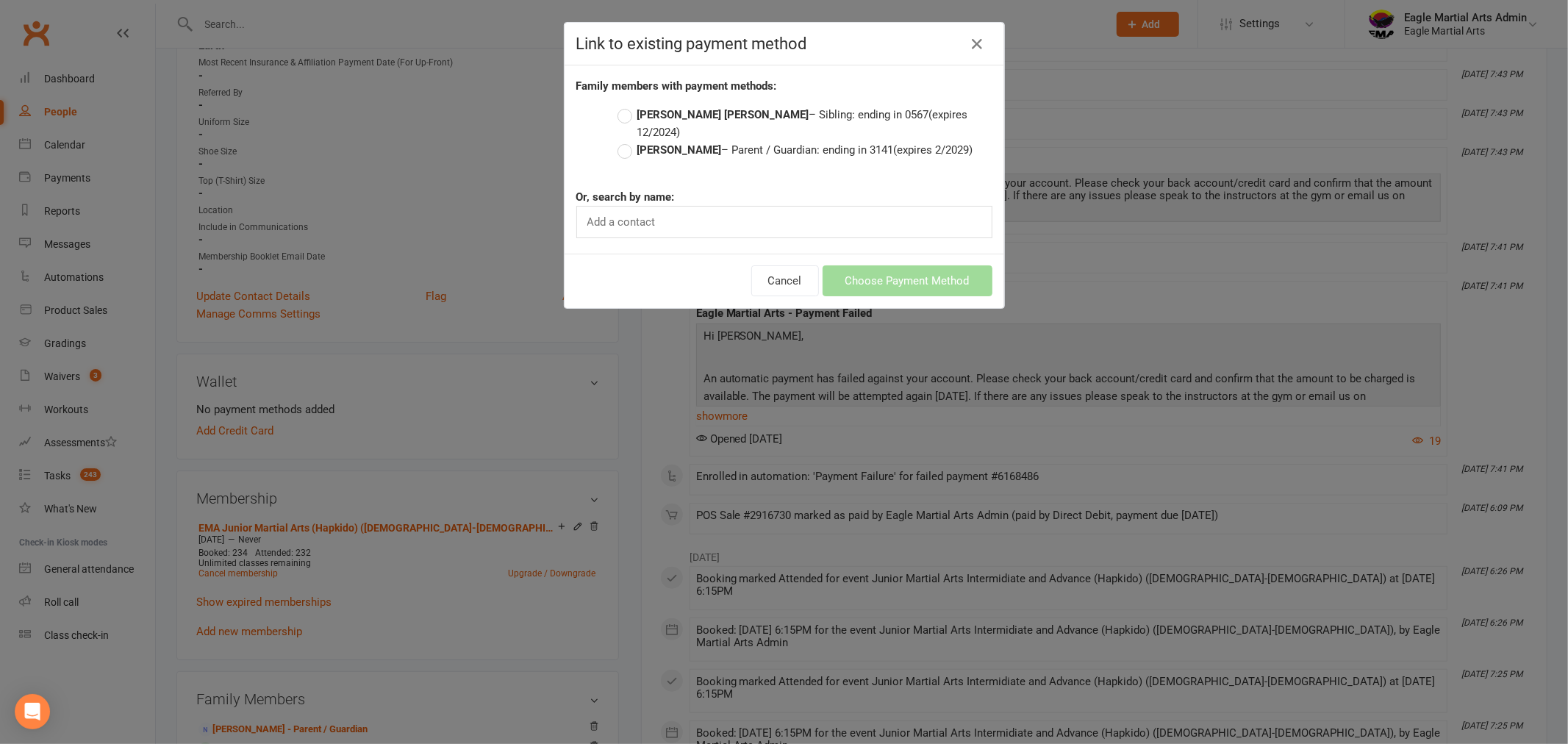
click at [624, 141] on label "[PERSON_NAME] – Parent / Guardian: ending in 3141 (expires 2/2029)" at bounding box center [794, 150] width 355 height 17
click at [624, 141] on input "[PERSON_NAME] – Parent / Guardian: ending in 3141 (expires 2/2029)" at bounding box center [622, 141] width 10 height 0
click at [941, 266] on button "Choose Payment Method" at bounding box center [907, 281] width 169 height 31
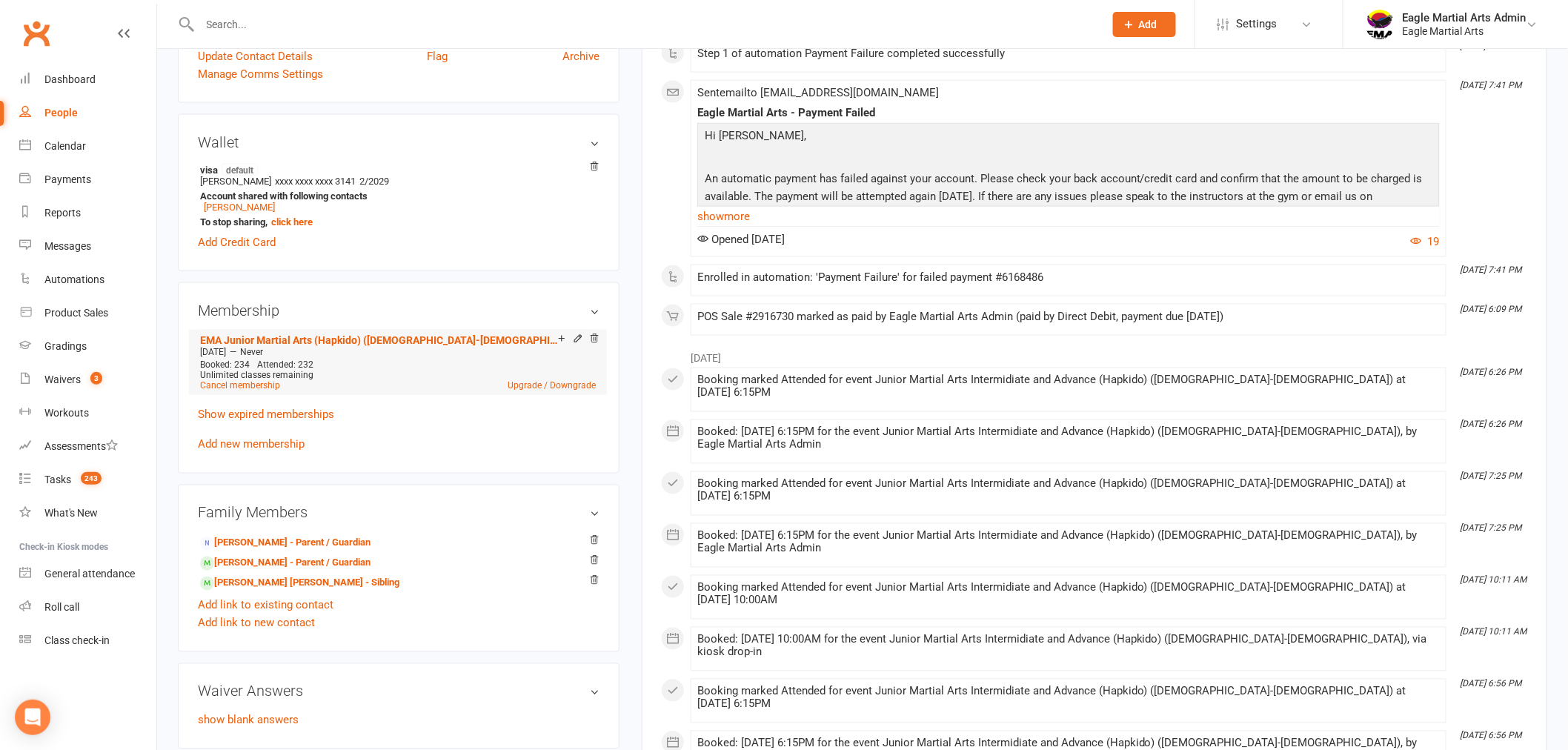
scroll to position [823, 0]
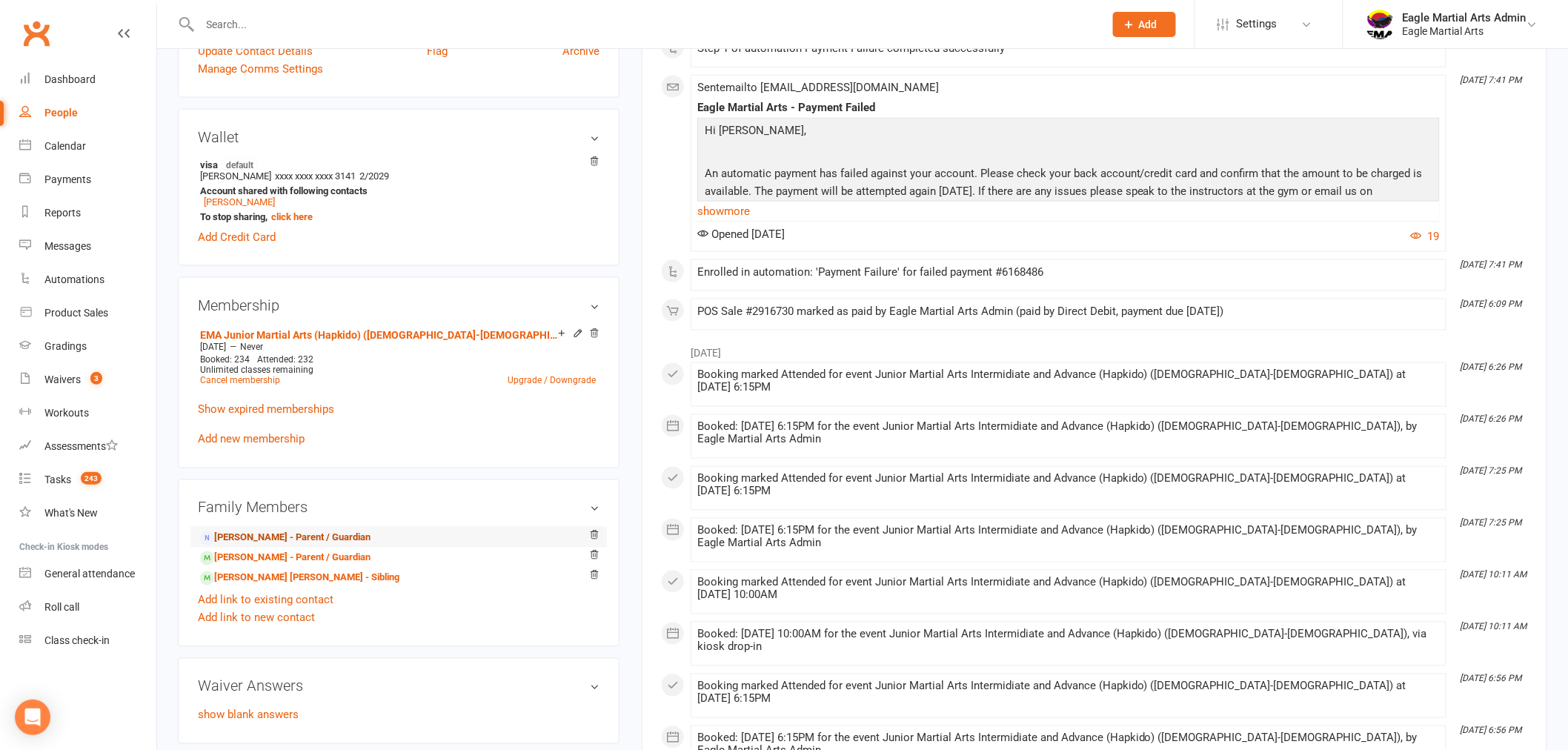
click at [235, 537] on link "[PERSON_NAME] - Parent / Guardian" at bounding box center [285, 538] width 171 height 16
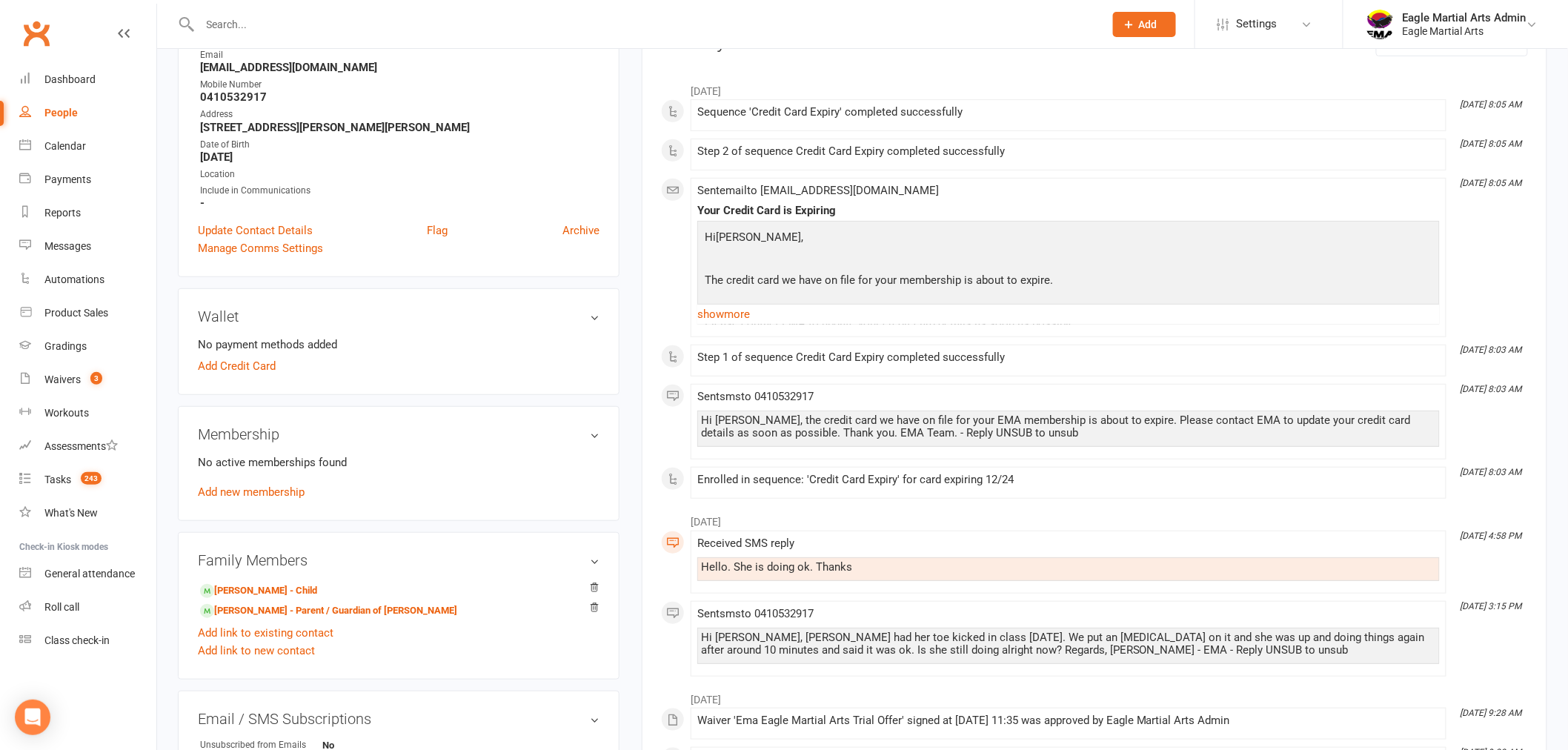
scroll to position [164, 0]
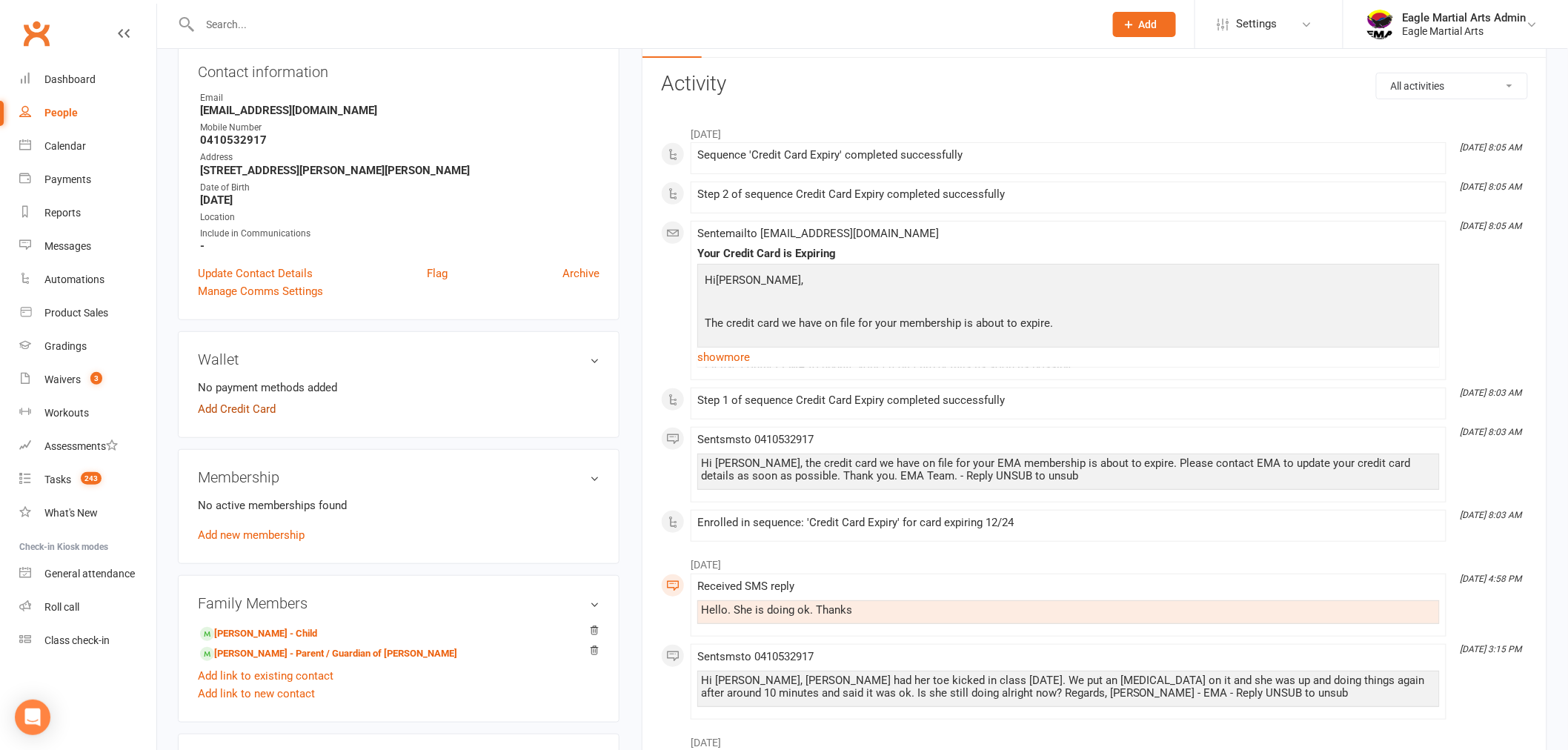
click at [246, 411] on link "Add Credit Card" at bounding box center [237, 409] width 78 height 18
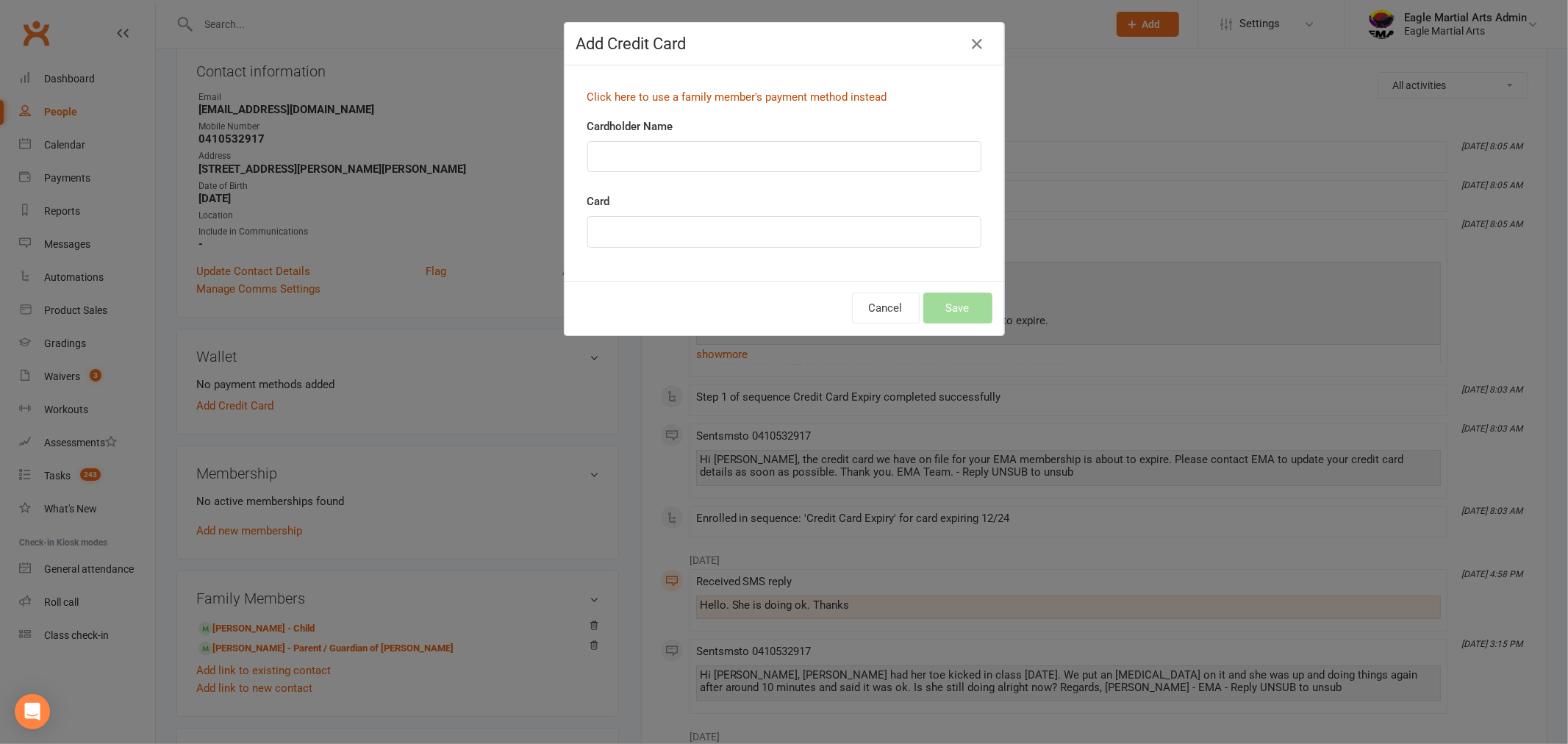
click at [709, 97] on link "Click here to use a family member's payment method instead" at bounding box center [737, 97] width 300 height 14
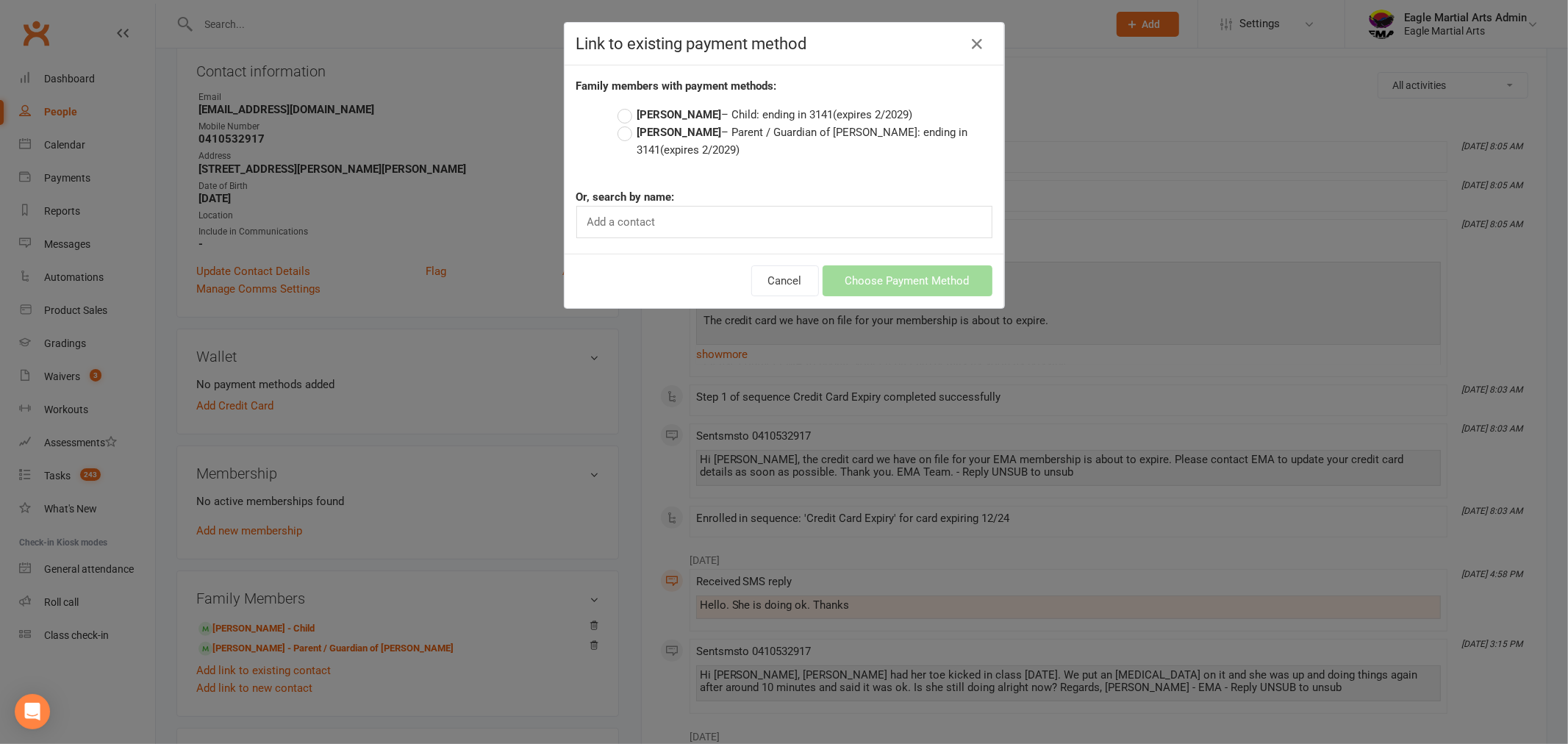
click at [617, 133] on label "[PERSON_NAME] – Parent / Guardian of [PERSON_NAME]: ending in 3141 (expires 2/2…" at bounding box center [804, 140] width 375 height 35
click at [617, 123] on input "[PERSON_NAME] – Parent / Guardian of [PERSON_NAME]: ending in 3141 (expires 2/2…" at bounding box center [622, 123] width 10 height 0
click at [875, 283] on button "Choose Payment Method" at bounding box center [907, 281] width 169 height 31
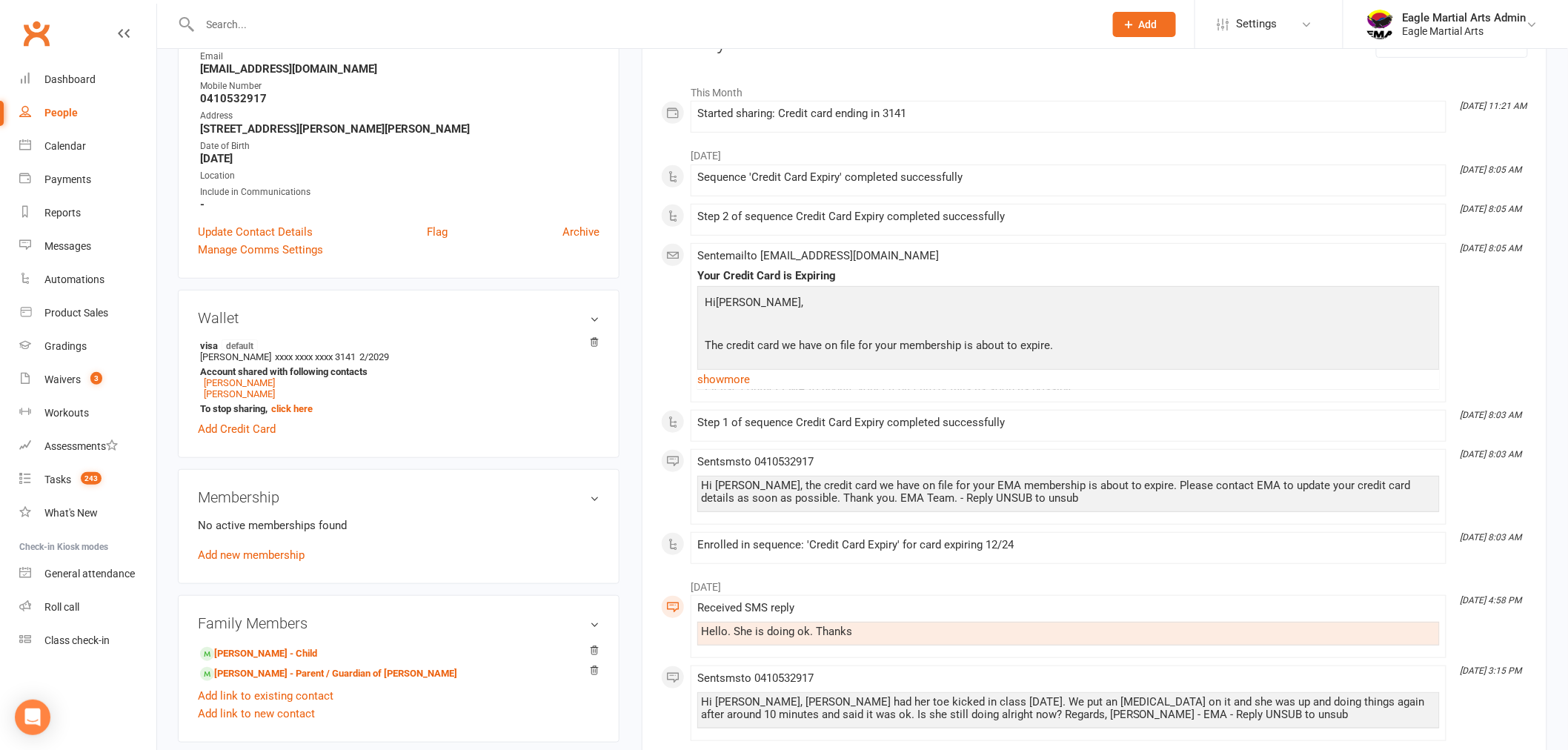
scroll to position [329, 0]
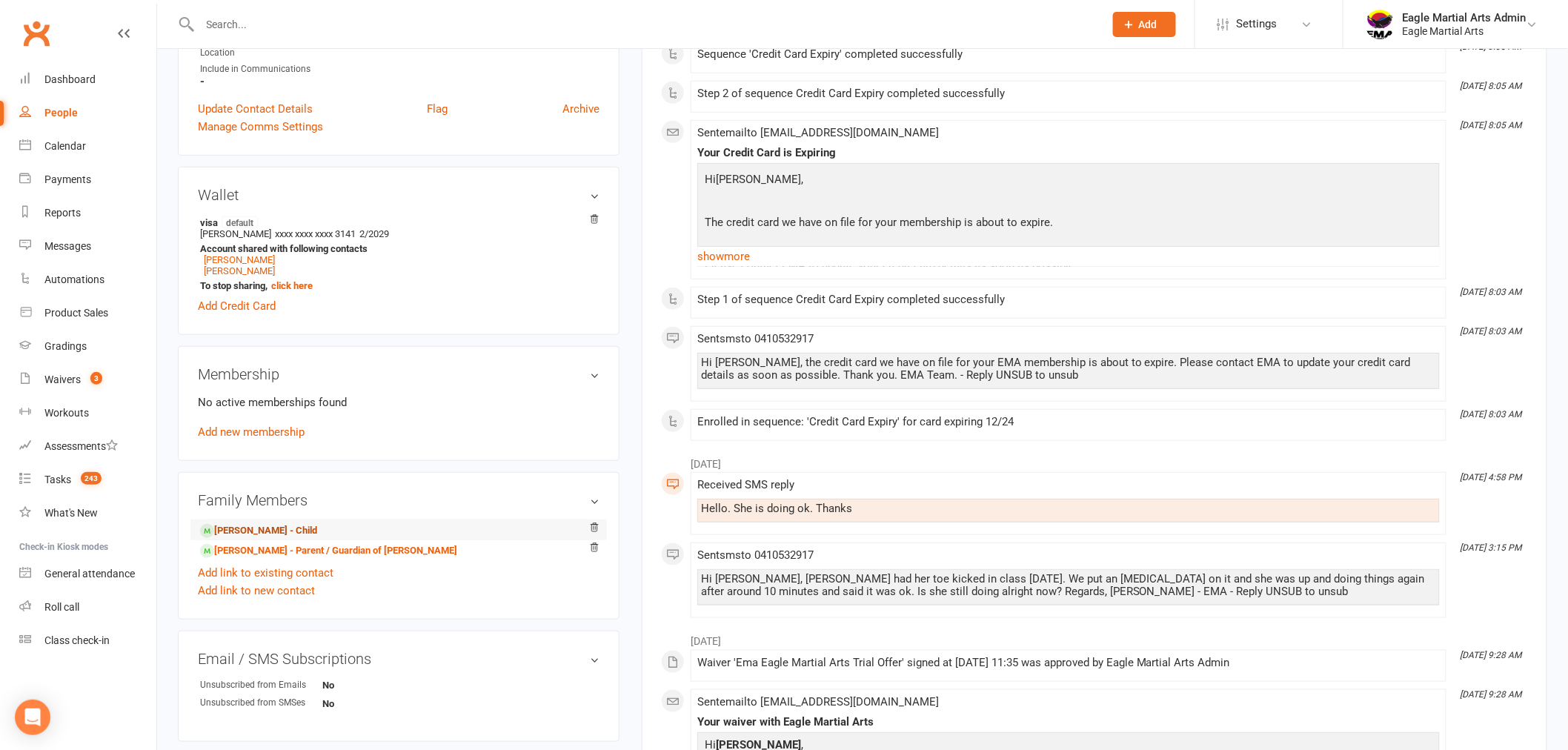
click at [260, 529] on link "[PERSON_NAME] - Child" at bounding box center [259, 531] width 117 height 16
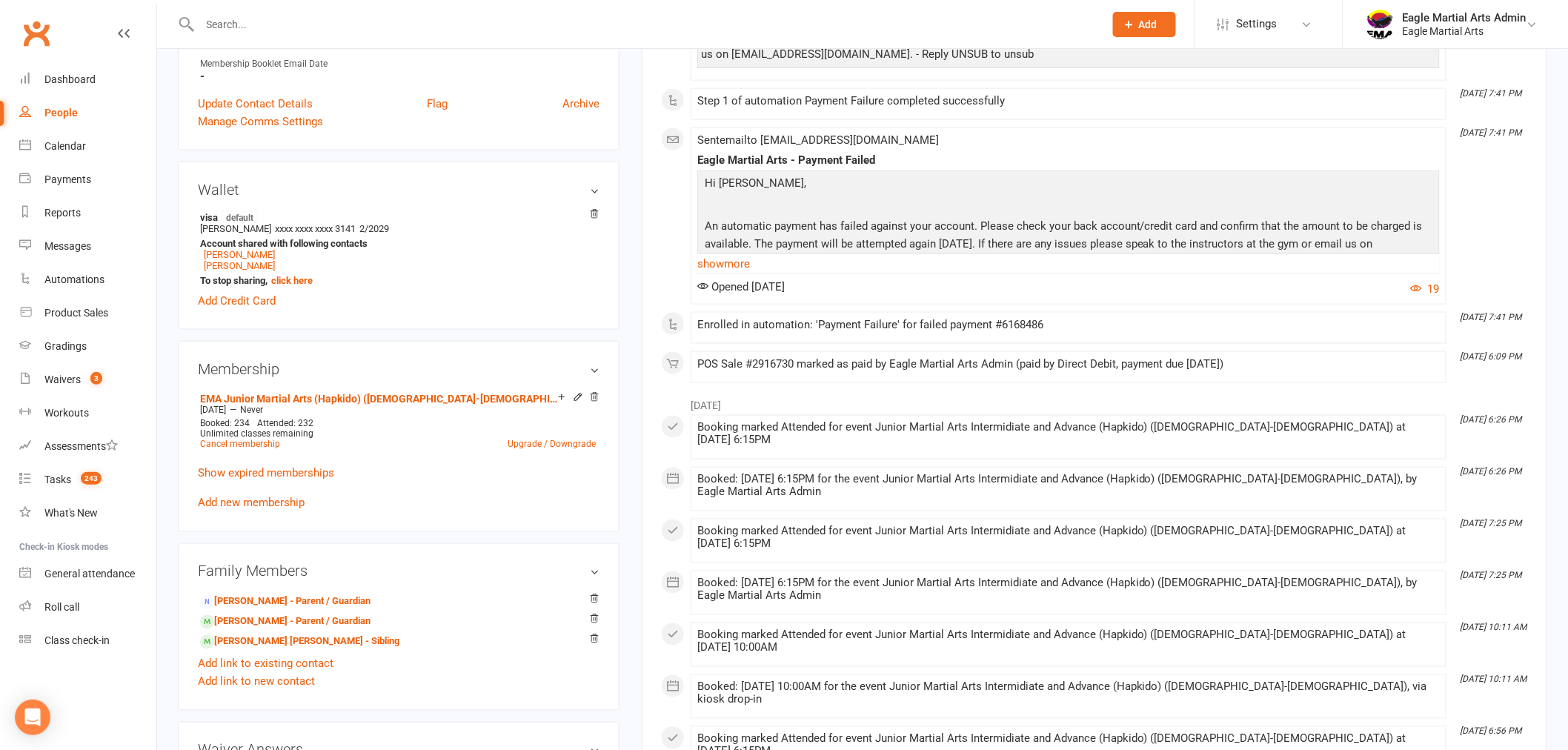
scroll to position [823, 0]
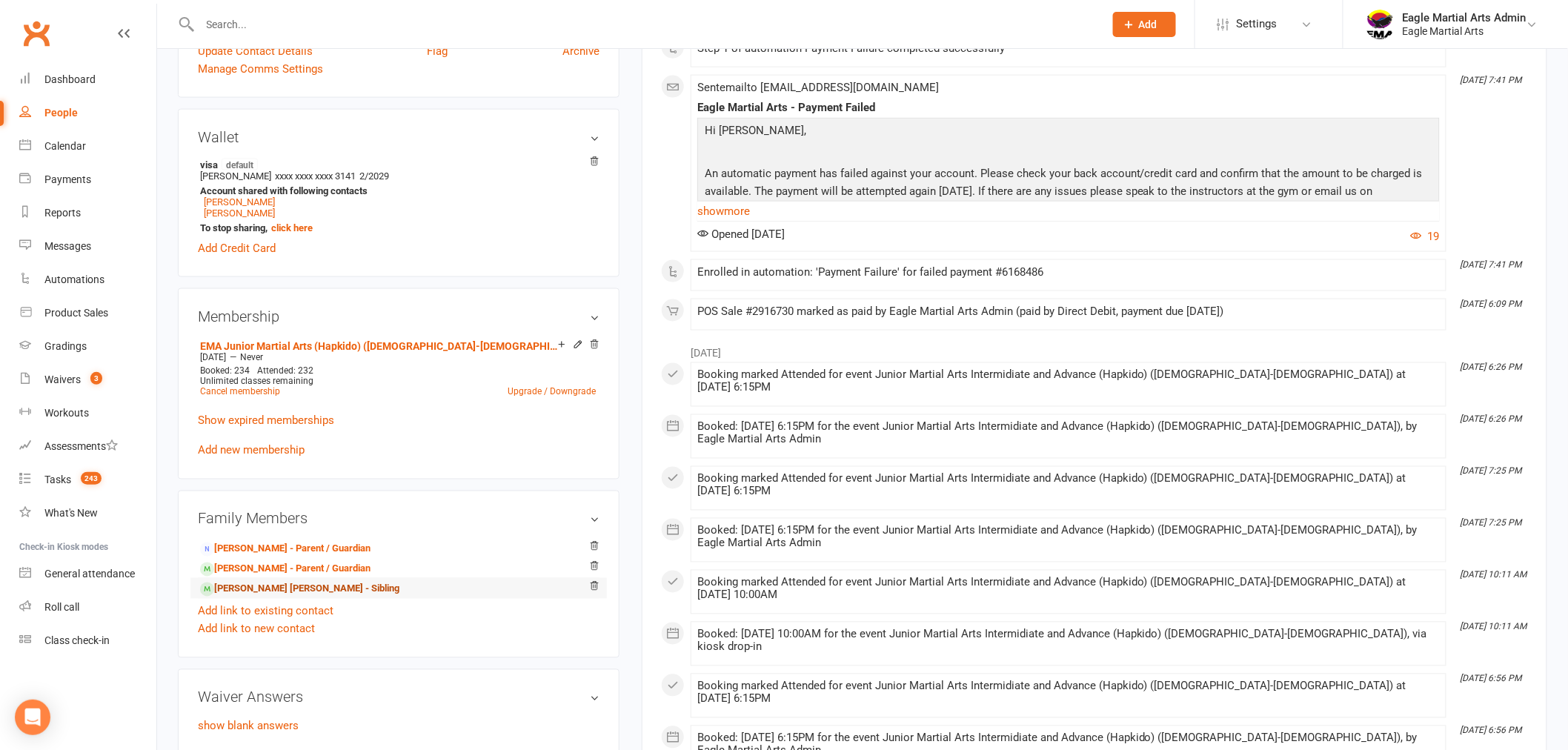
click at [291, 589] on link "[PERSON_NAME] [PERSON_NAME] - Sibling" at bounding box center [300, 590] width 199 height 16
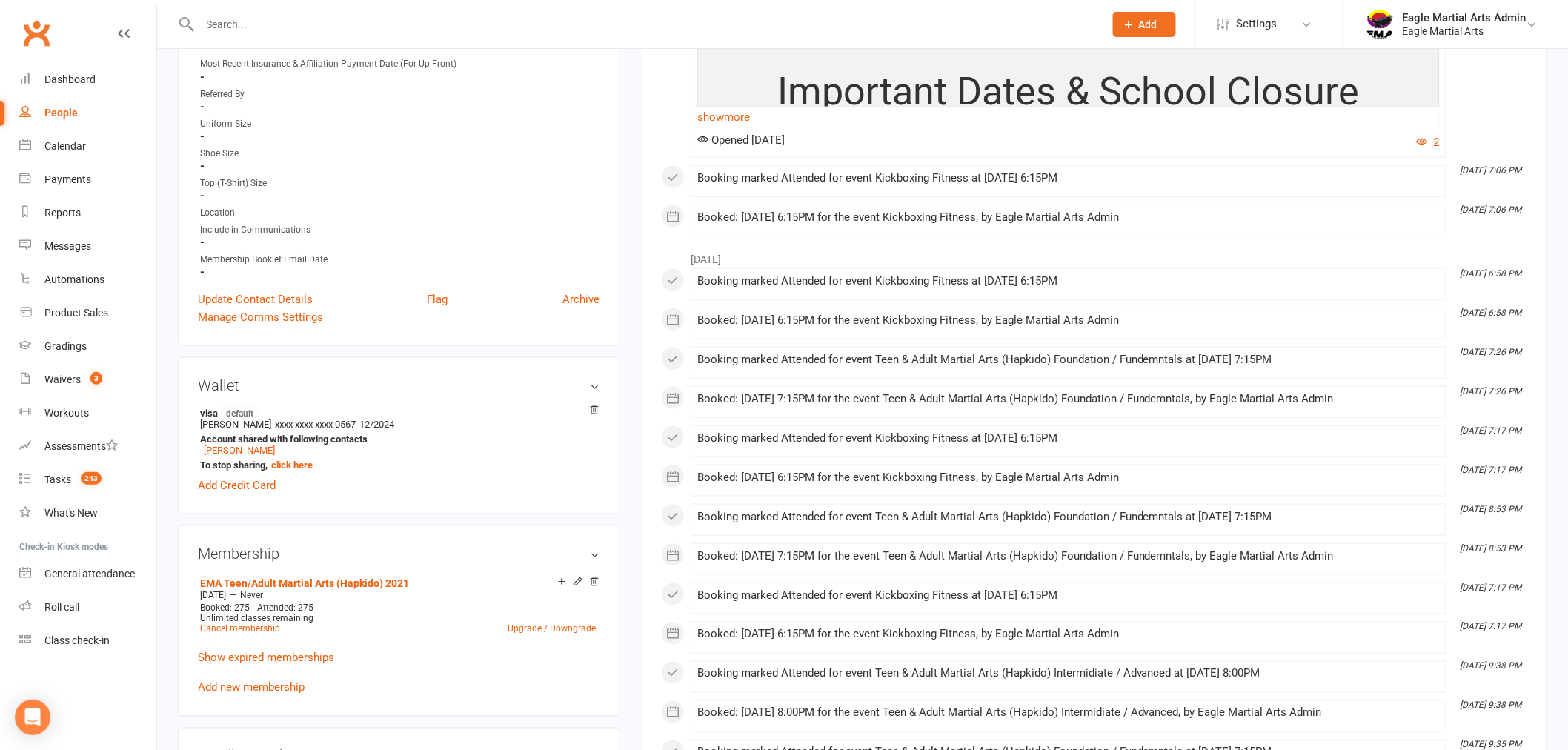
scroll to position [576, 0]
click at [595, 404] on icon at bounding box center [594, 409] width 11 height 11
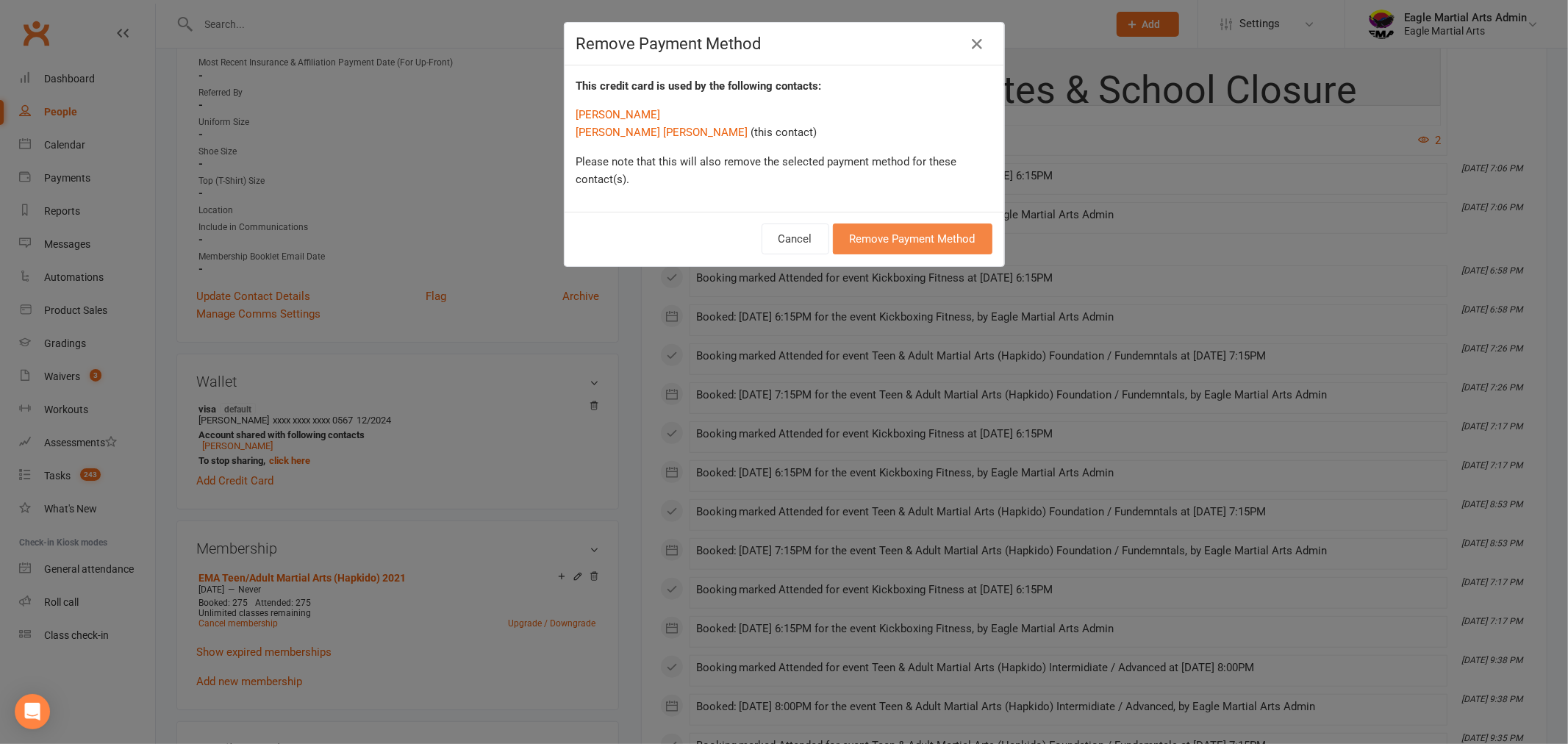
click at [893, 242] on button "Remove Payment Method" at bounding box center [912, 239] width 160 height 31
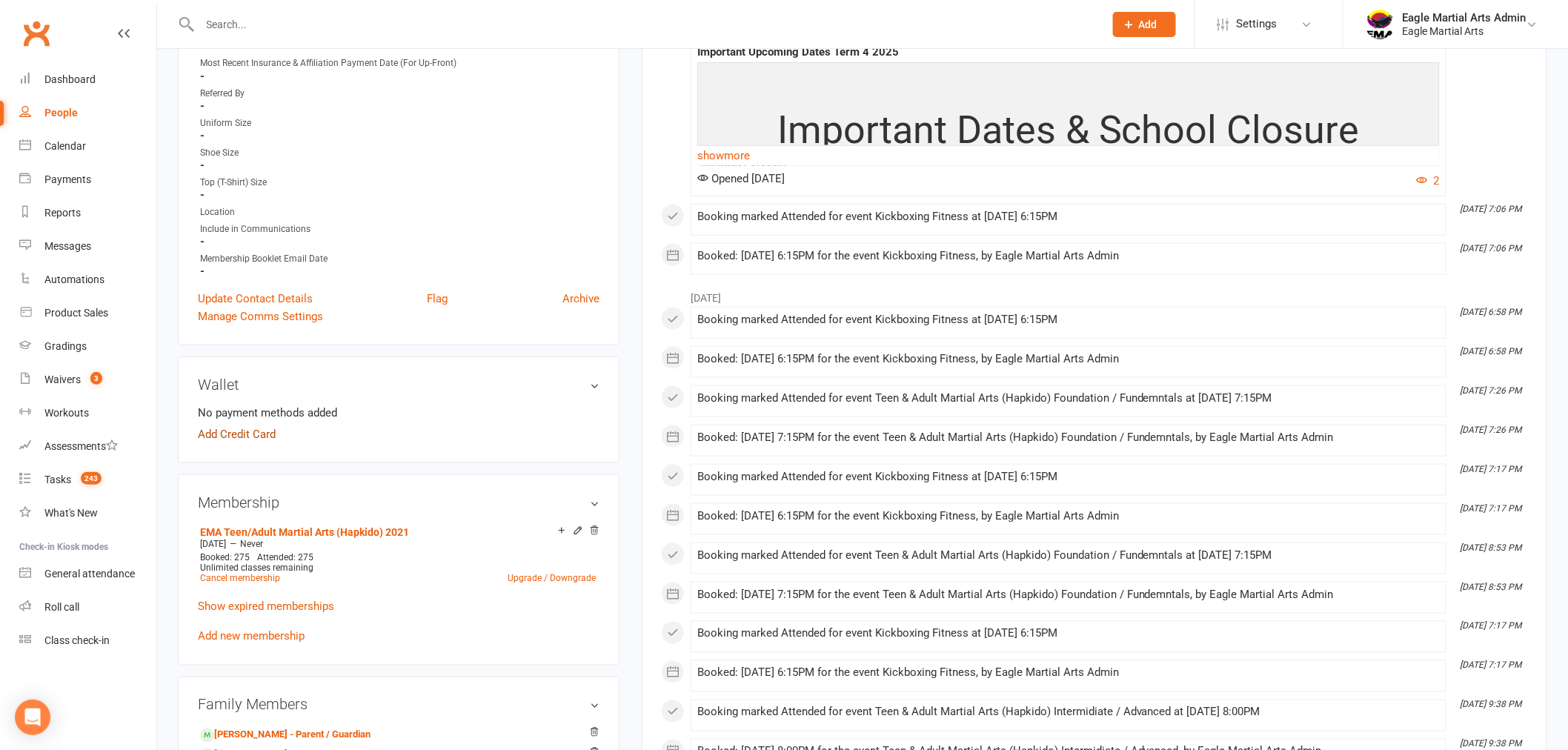
click at [250, 432] on link "Add Credit Card" at bounding box center [237, 435] width 78 height 18
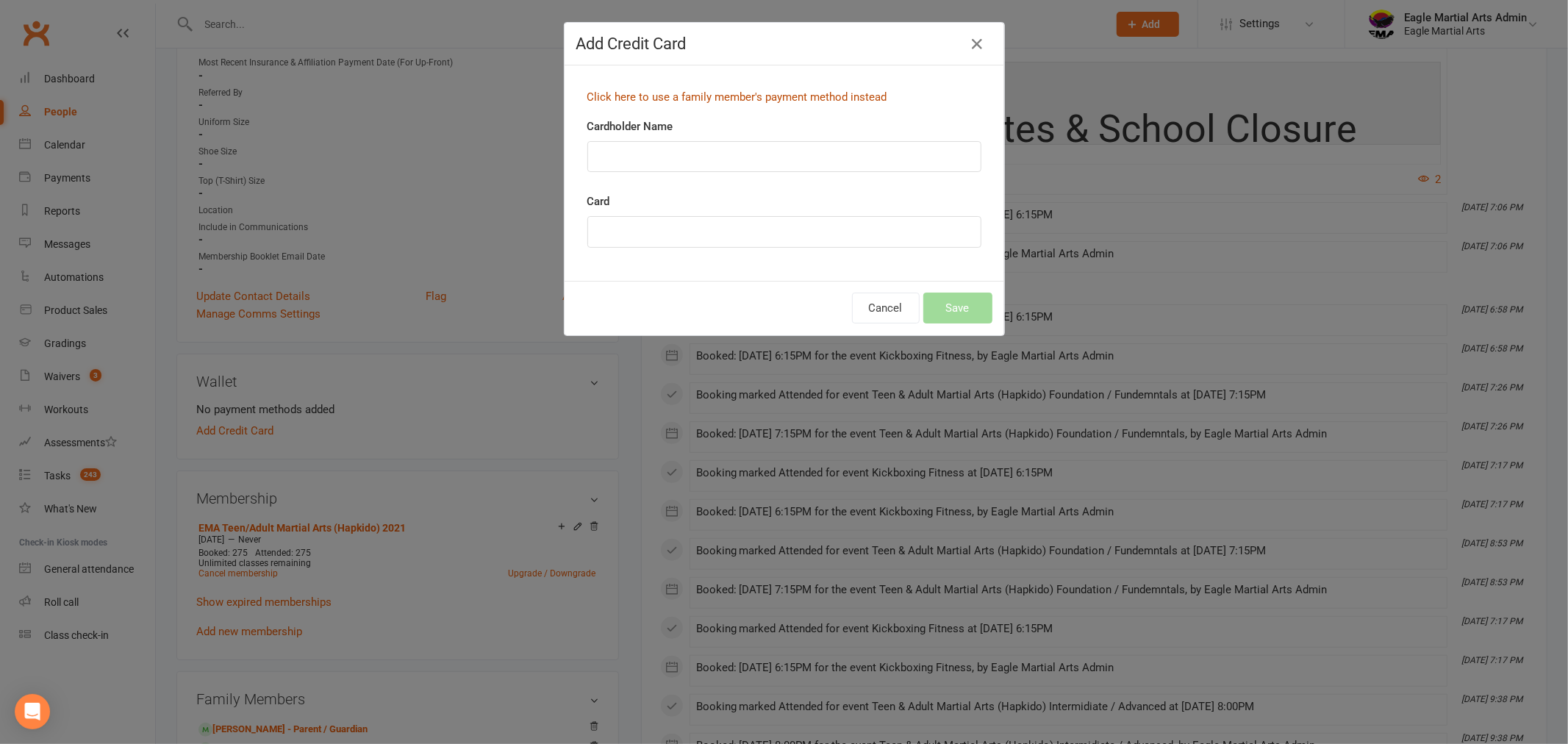
click at [737, 93] on link "Click here to use a family member's payment method instead" at bounding box center [737, 97] width 300 height 14
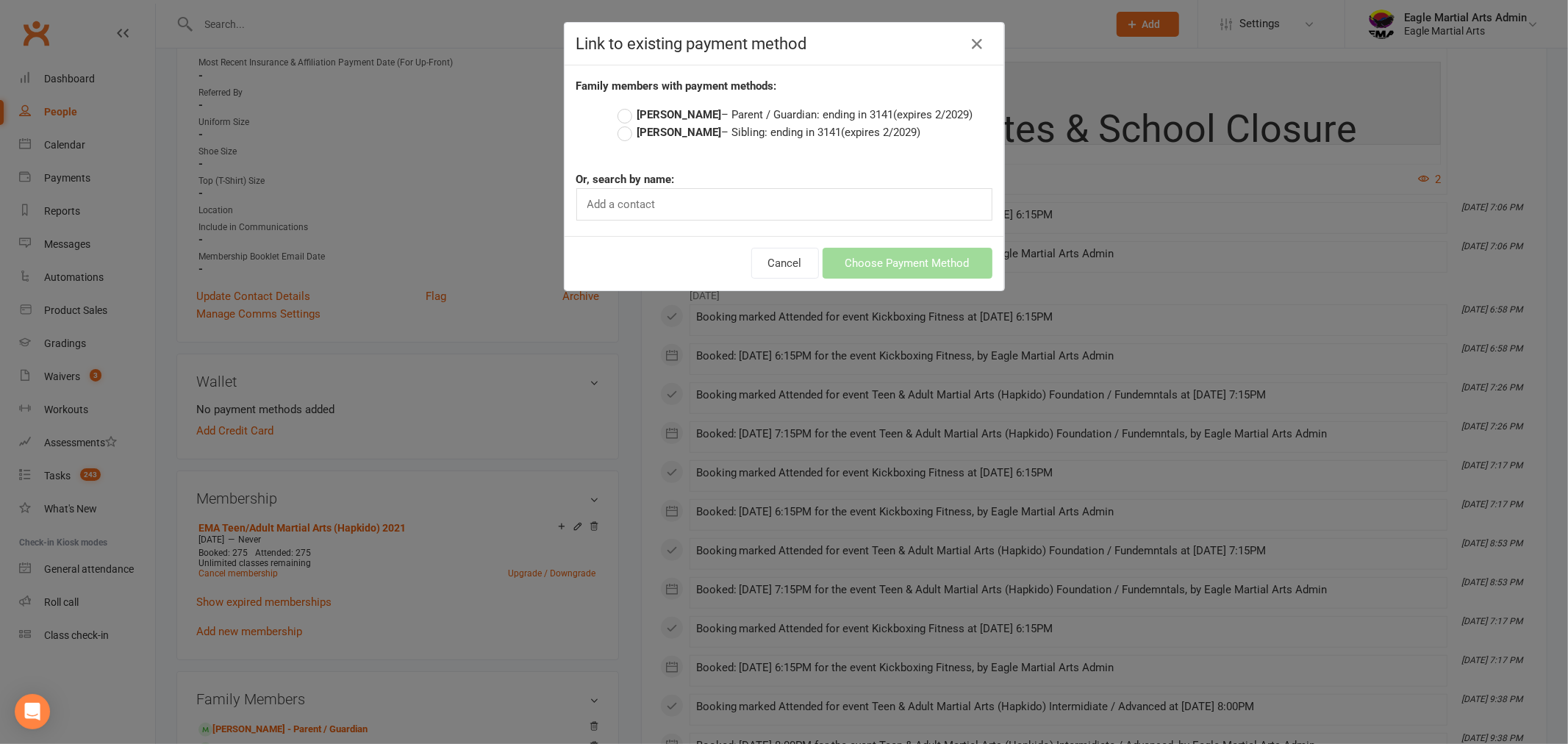
click at [617, 115] on label "[PERSON_NAME] – Parent / Guardian: ending in 3141 (expires 2/2029)" at bounding box center [794, 114] width 355 height 17
click at [617, 106] on input "[PERSON_NAME] – Parent / Guardian: ending in 3141 (expires 2/2029)" at bounding box center [622, 106] width 10 height 0
click at [850, 264] on button "Choose Payment Method" at bounding box center [907, 264] width 169 height 31
